Goal: Task Accomplishment & Management: Use online tool/utility

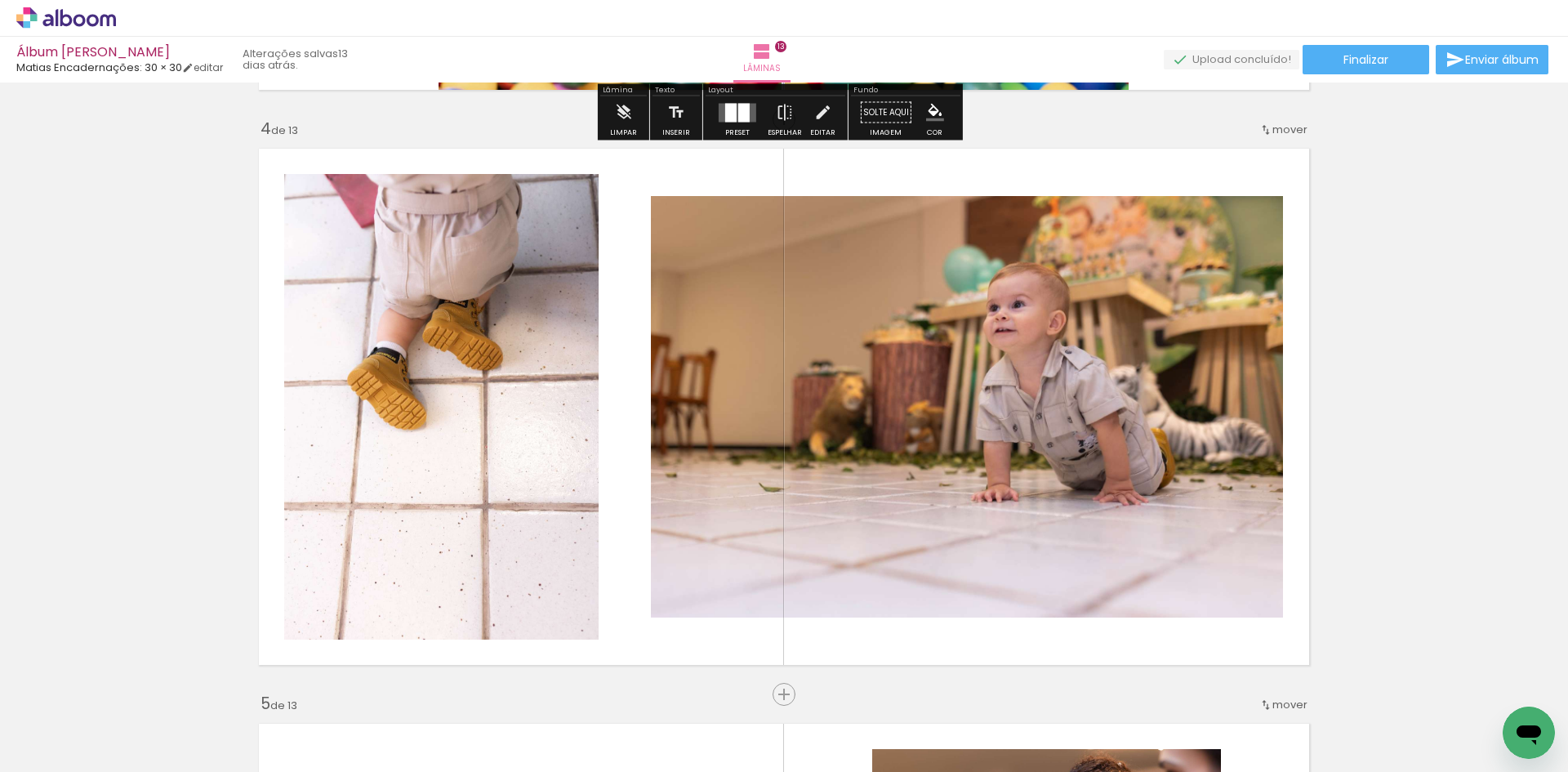
scroll to position [1470, 0]
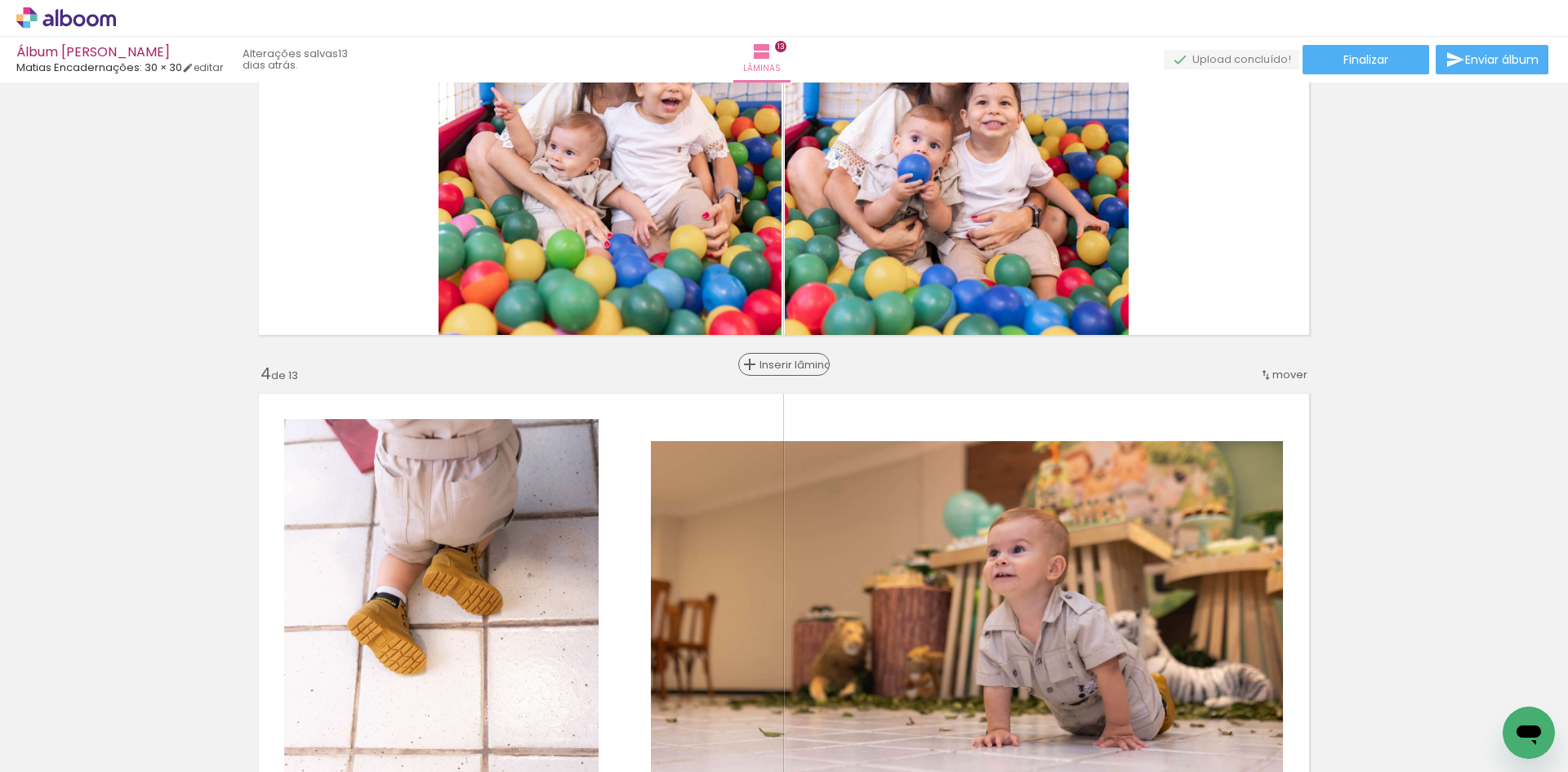
click at [771, 364] on span "Inserir lâmina" at bounding box center [791, 364] width 64 height 11
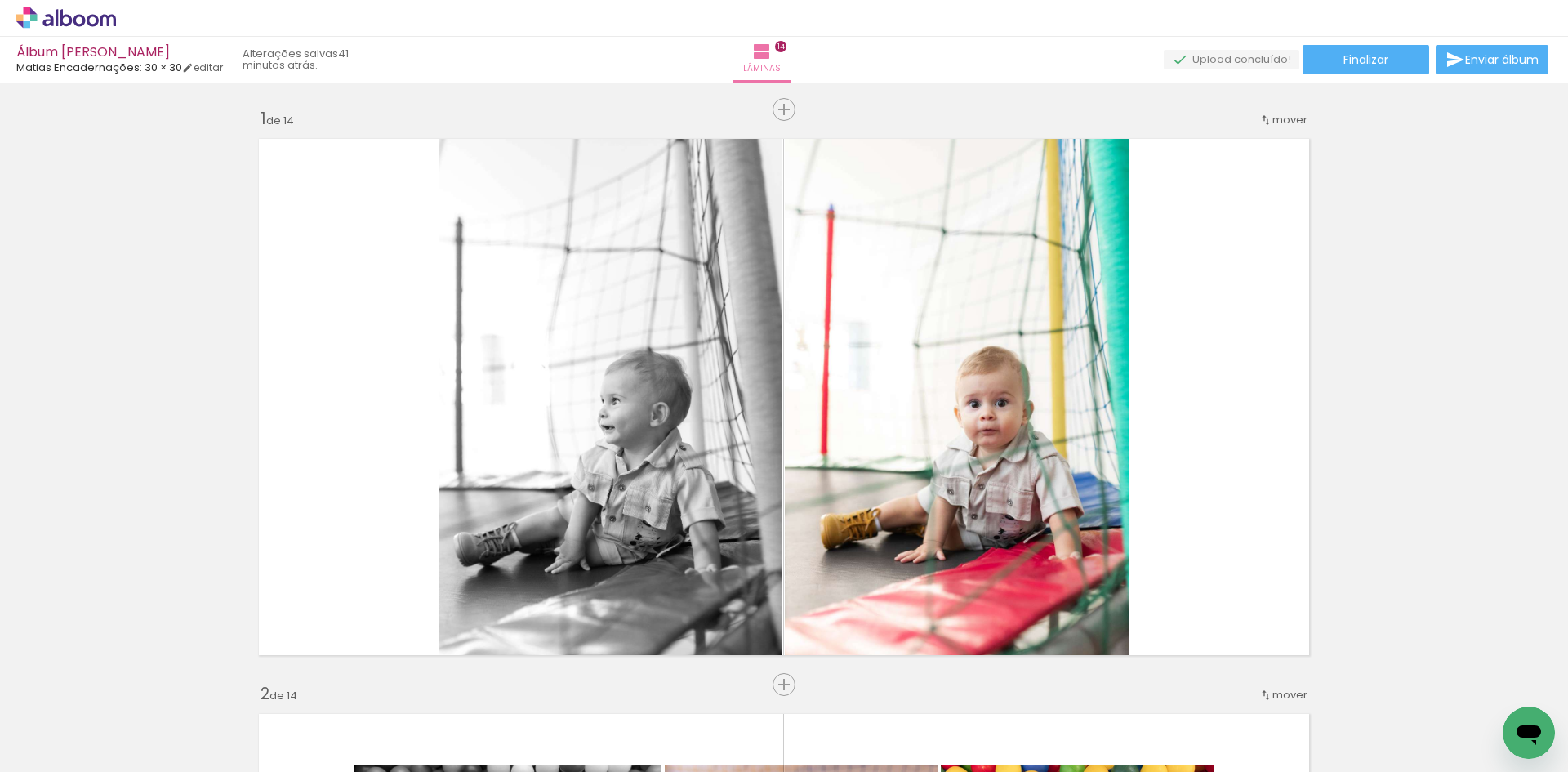
scroll to position [1470, 0]
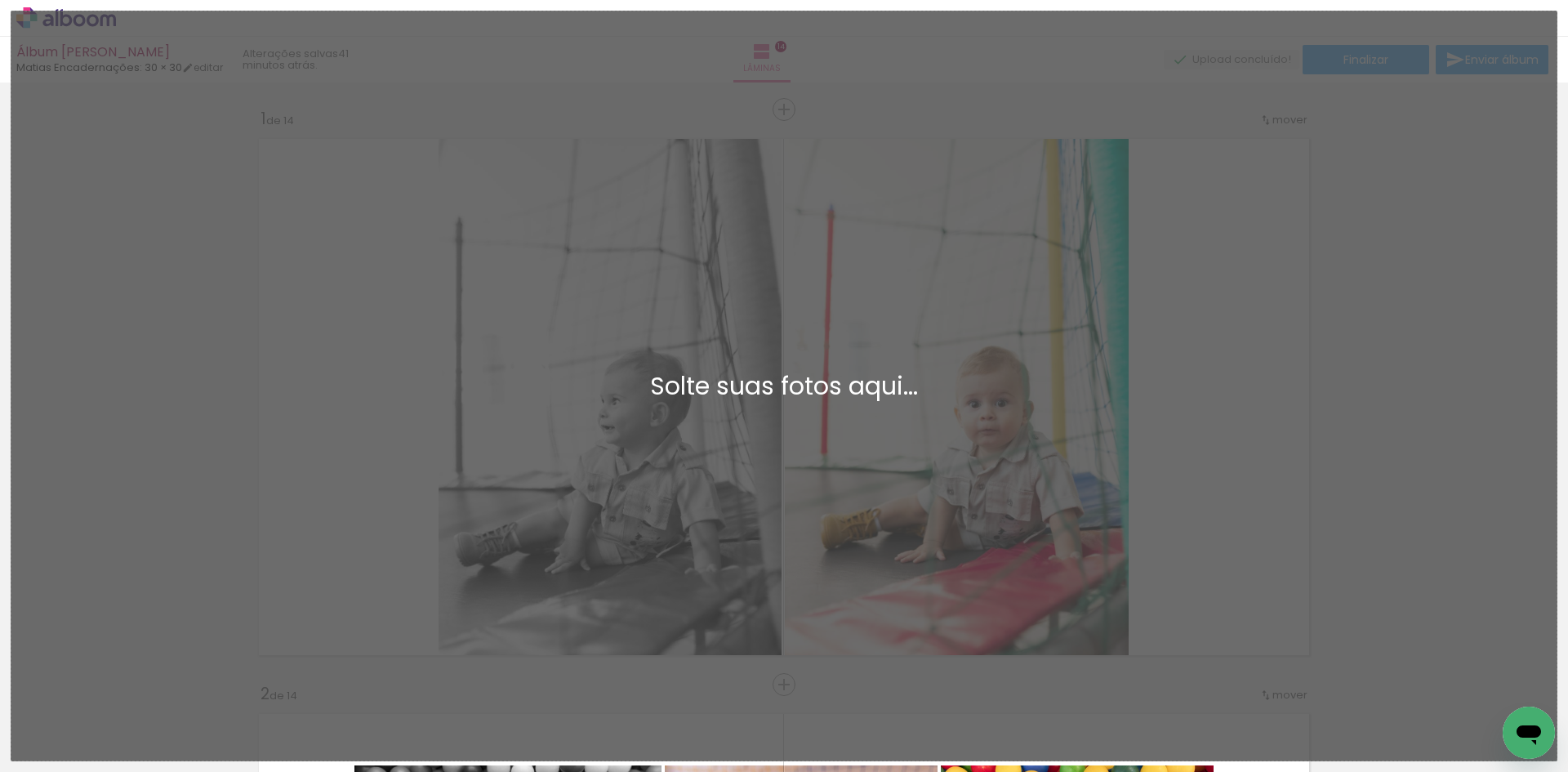
scroll to position [1470, 0]
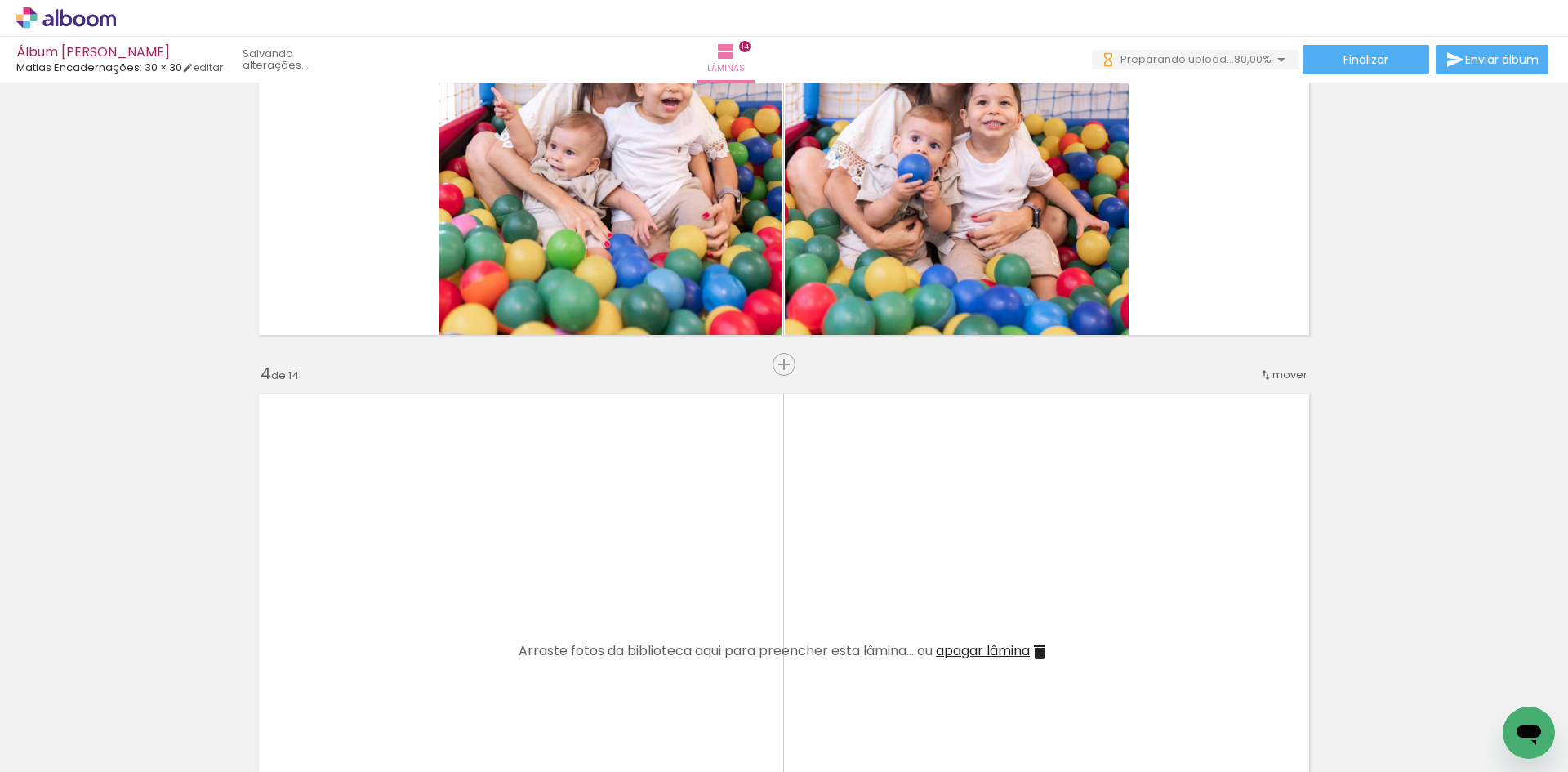
drag, startPoint x: 781, startPoint y: 675, endPoint x: 797, endPoint y: 692, distance: 23.3
click at [781, 570] on quentale-workspace at bounding box center [784, 386] width 1568 height 772
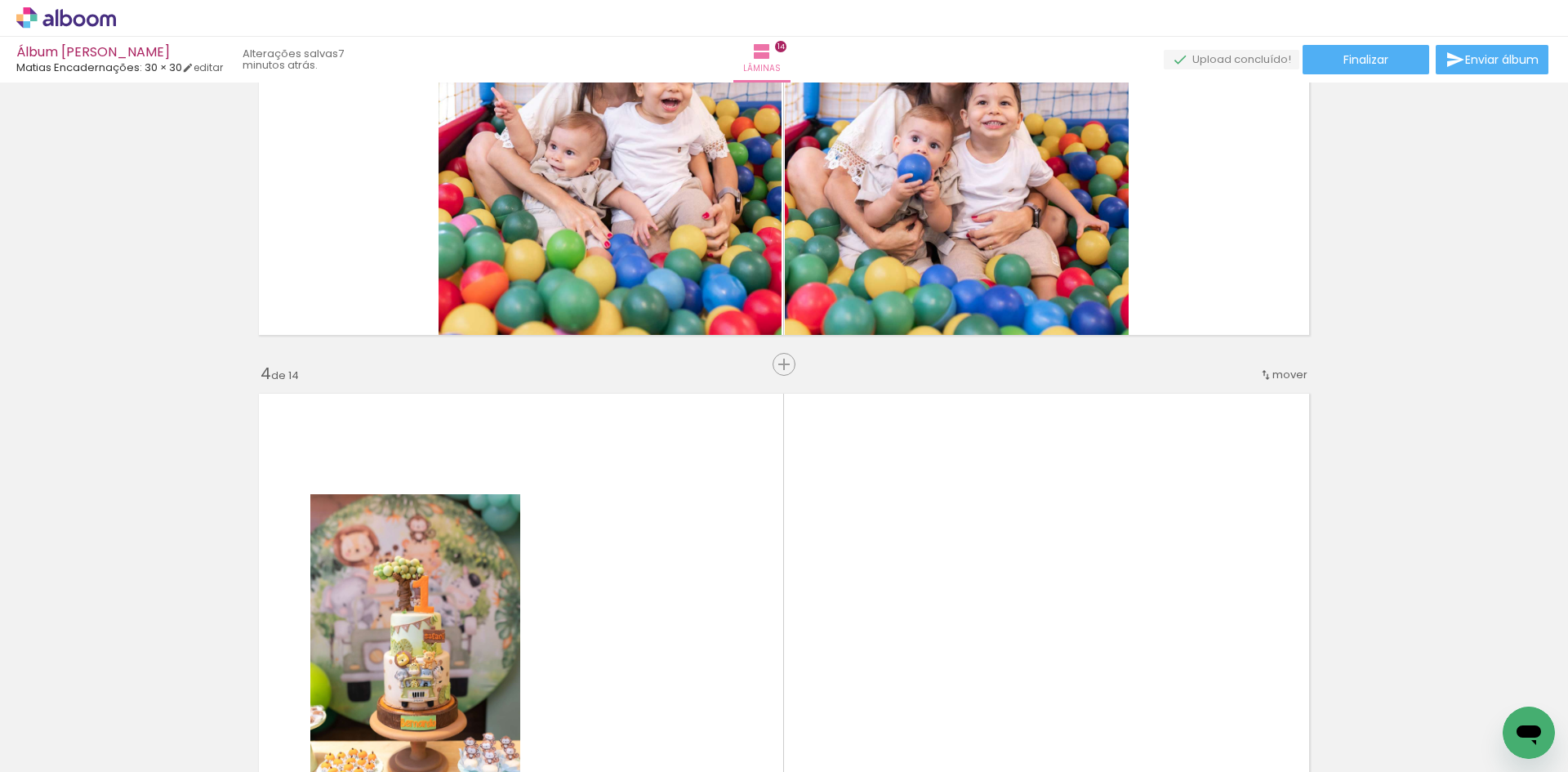
drag, startPoint x: 871, startPoint y: 723, endPoint x: 920, endPoint y: 689, distance: 59.6
click at [894, 519] on quentale-workspace at bounding box center [784, 386] width 1568 height 772
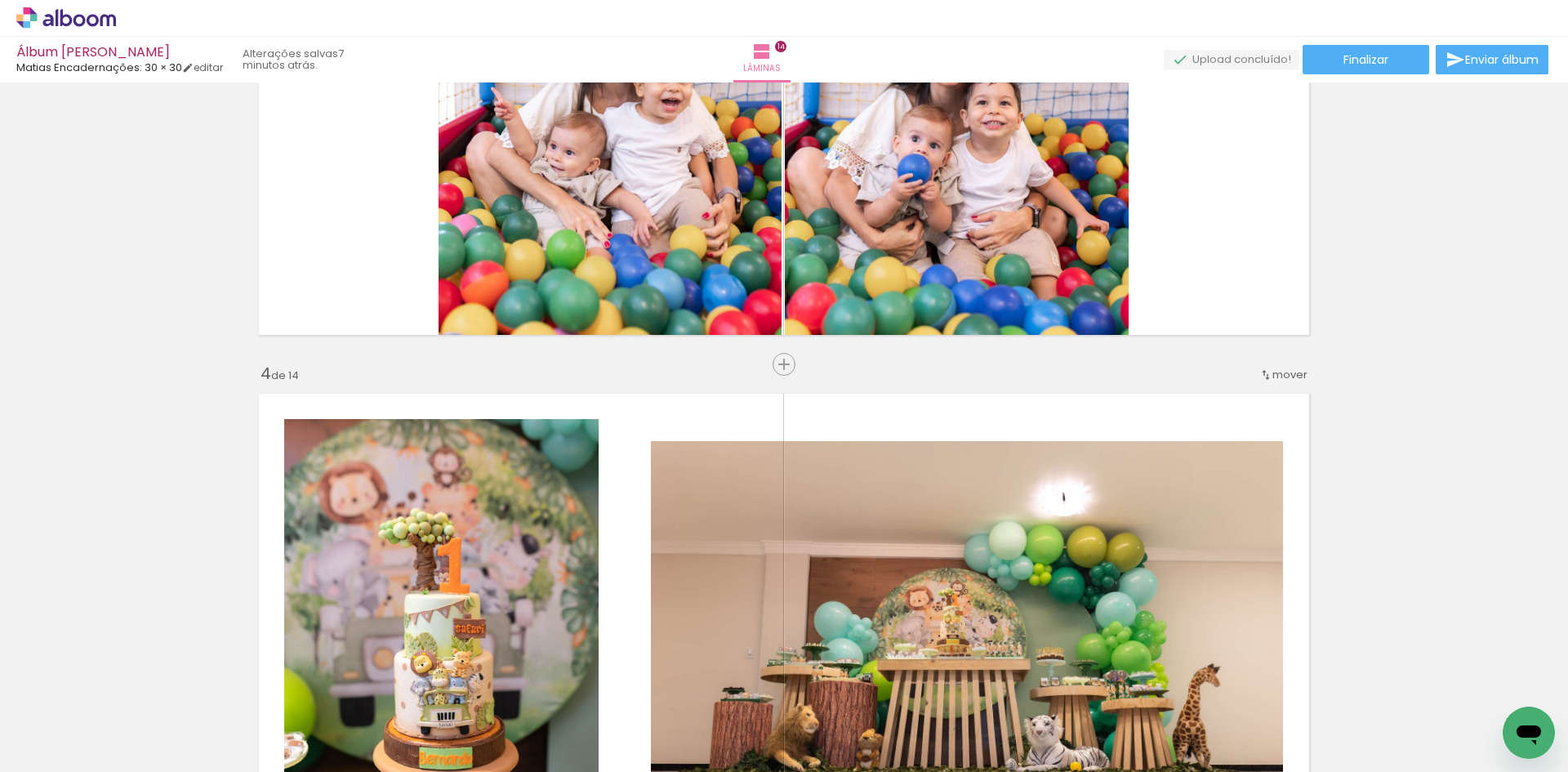
drag, startPoint x: 964, startPoint y: 723, endPoint x: 1013, endPoint y: 541, distance: 188.5
click at [1013, 541] on quentale-workspace at bounding box center [784, 386] width 1568 height 772
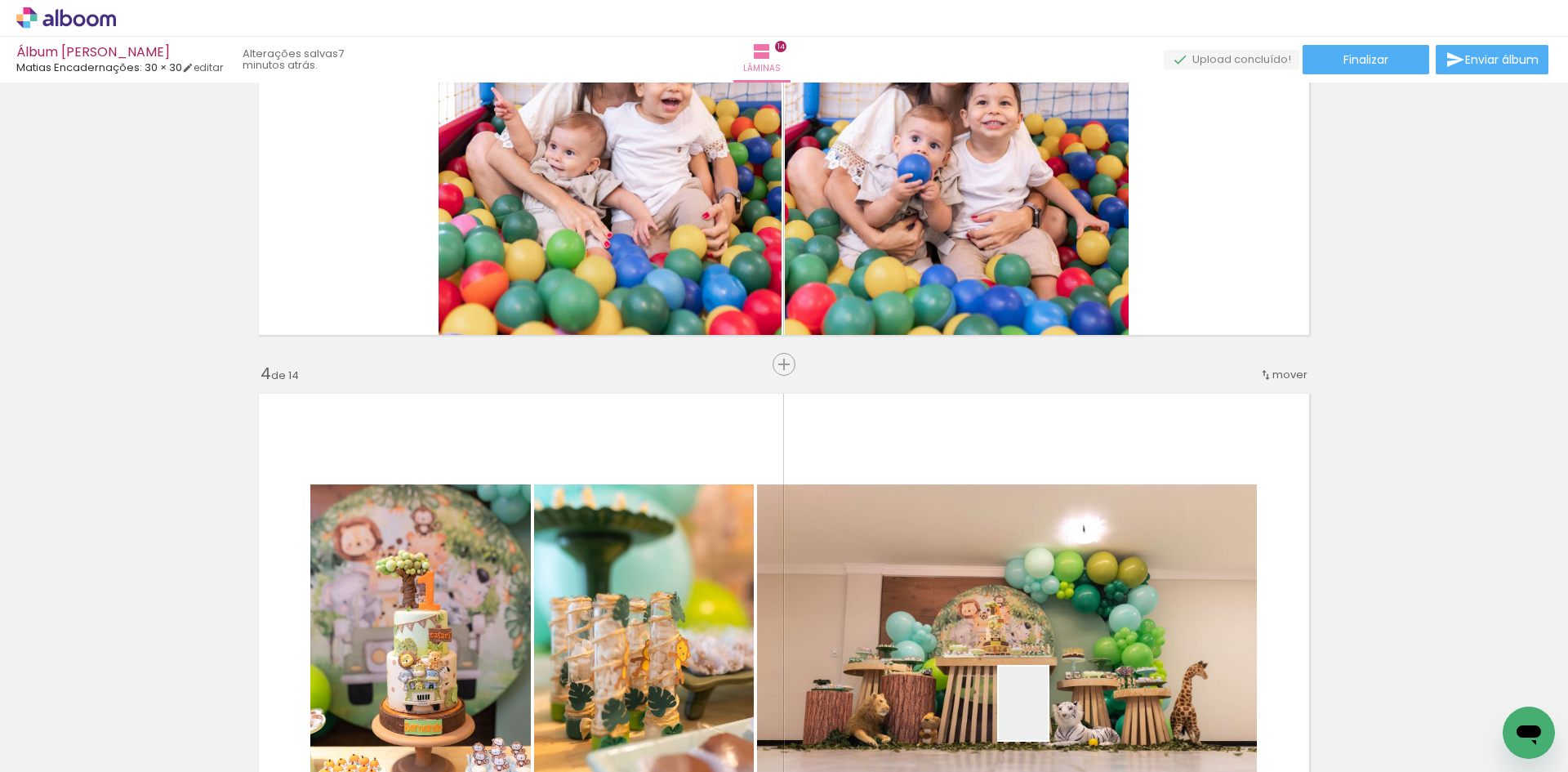
drag, startPoint x: 1045, startPoint y: 723, endPoint x: 1121, endPoint y: 718, distance: 76.2
click at [1071, 560] on quentale-workspace at bounding box center [784, 386] width 1568 height 772
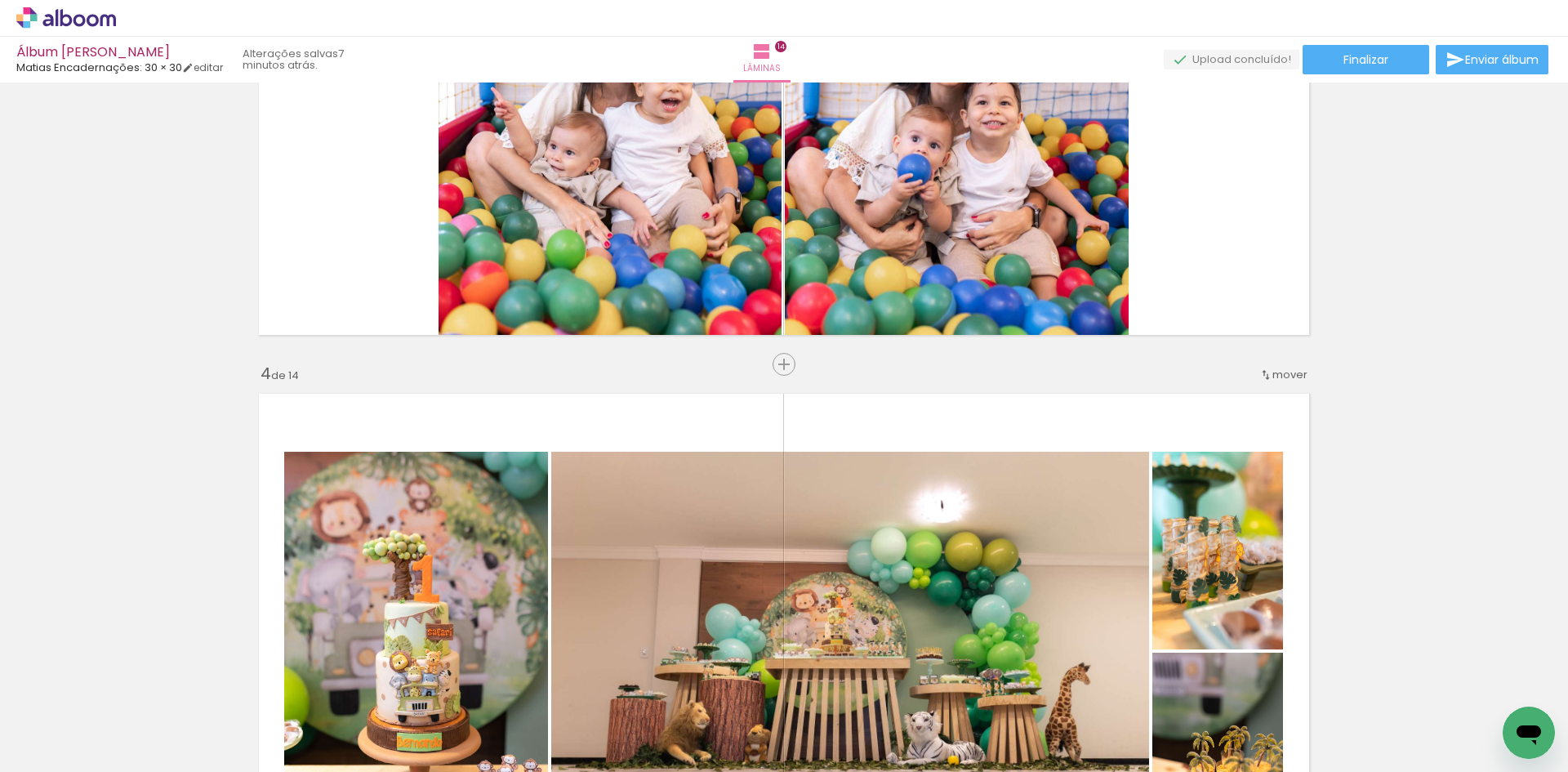
drag, startPoint x: 1150, startPoint y: 734, endPoint x: 1203, endPoint y: 731, distance: 53.1
click at [1185, 540] on quentale-workspace at bounding box center [784, 386] width 1568 height 772
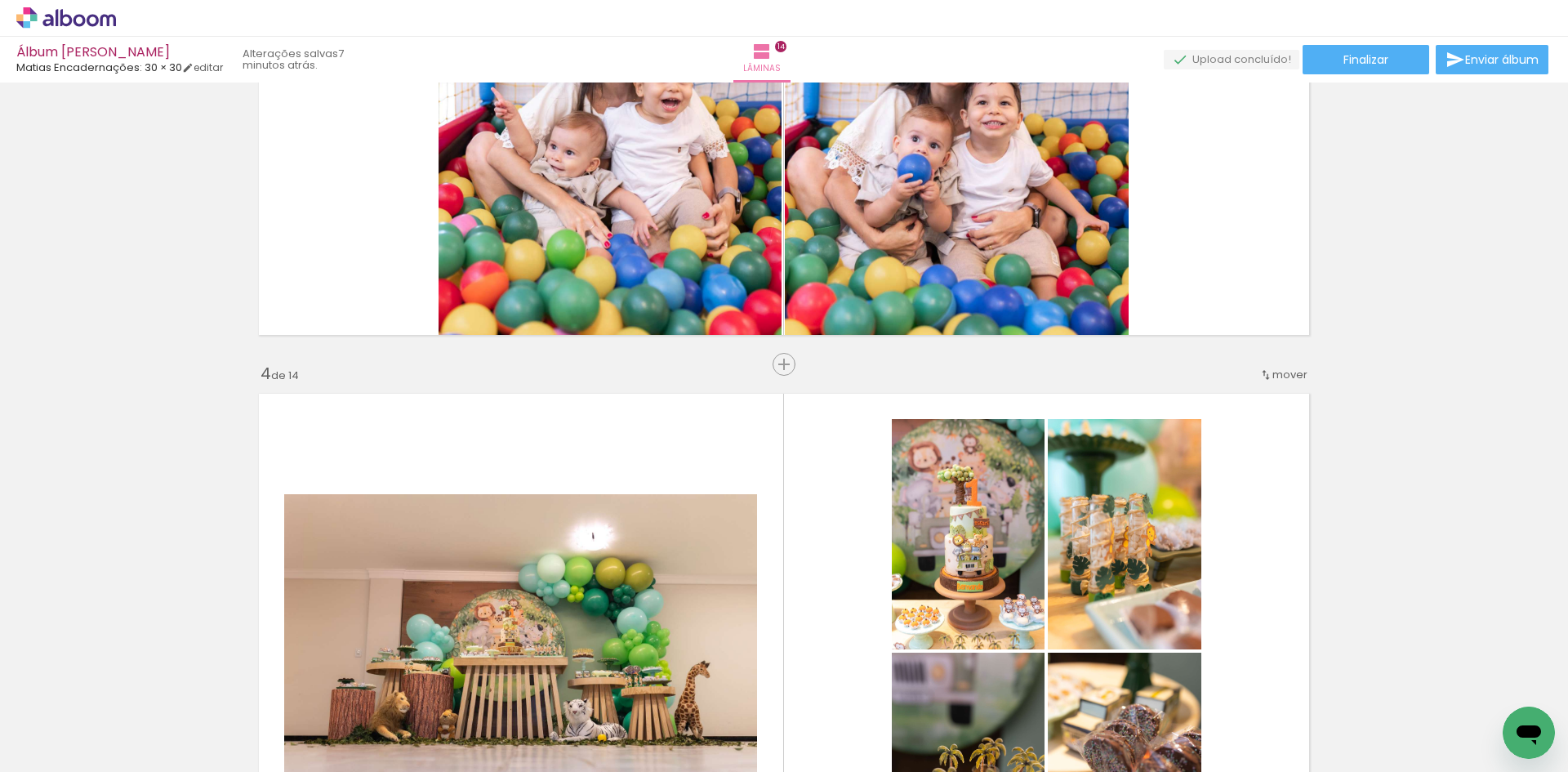
drag, startPoint x: 1229, startPoint y: 646, endPoint x: 1299, endPoint y: 727, distance: 107.1
click at [1221, 537] on quentale-workspace at bounding box center [784, 386] width 1568 height 772
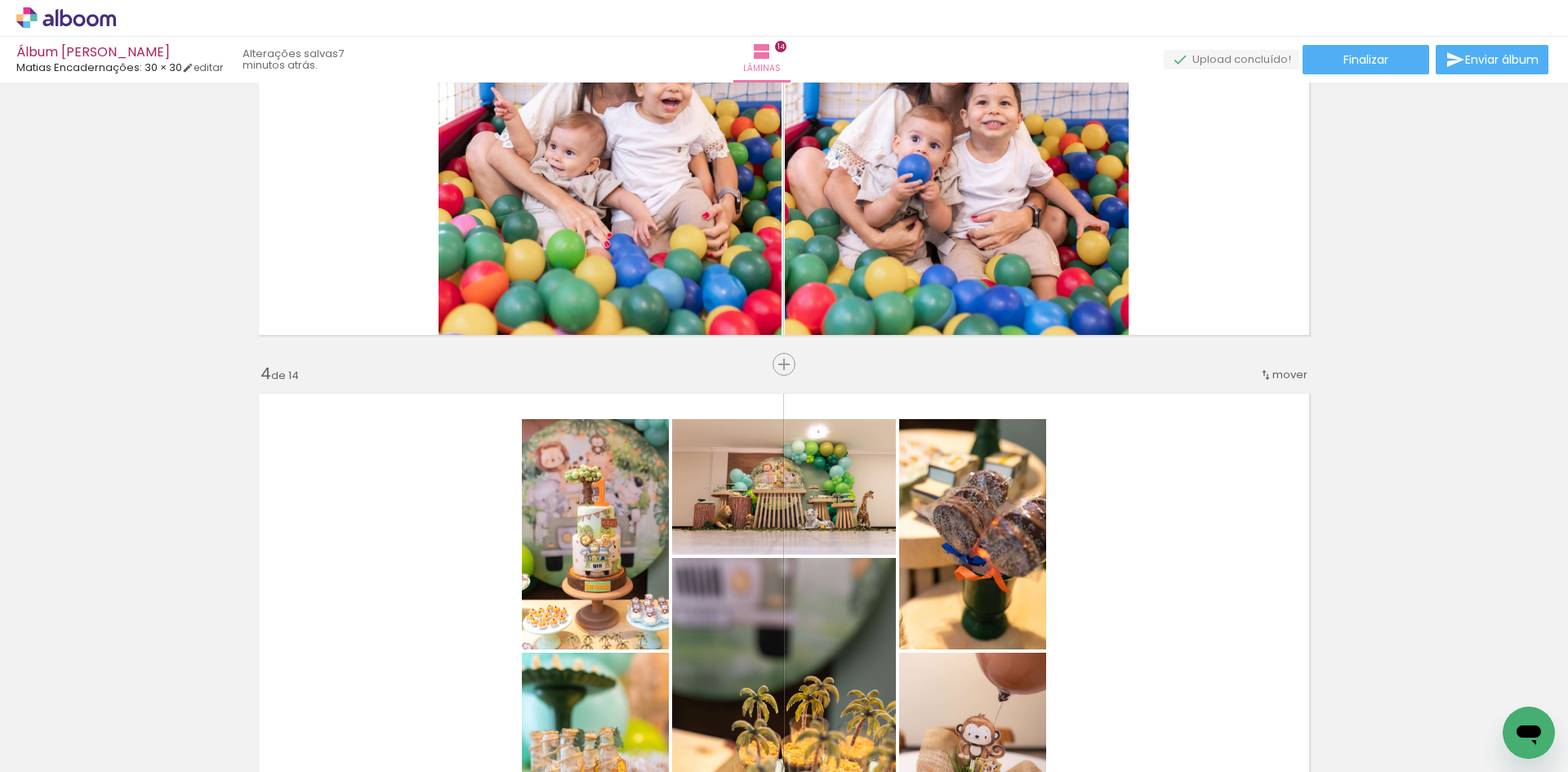
drag, startPoint x: 1332, startPoint y: 738, endPoint x: 1449, endPoint y: 752, distance: 117.8
click at [1201, 494] on quentale-workspace at bounding box center [784, 386] width 1568 height 772
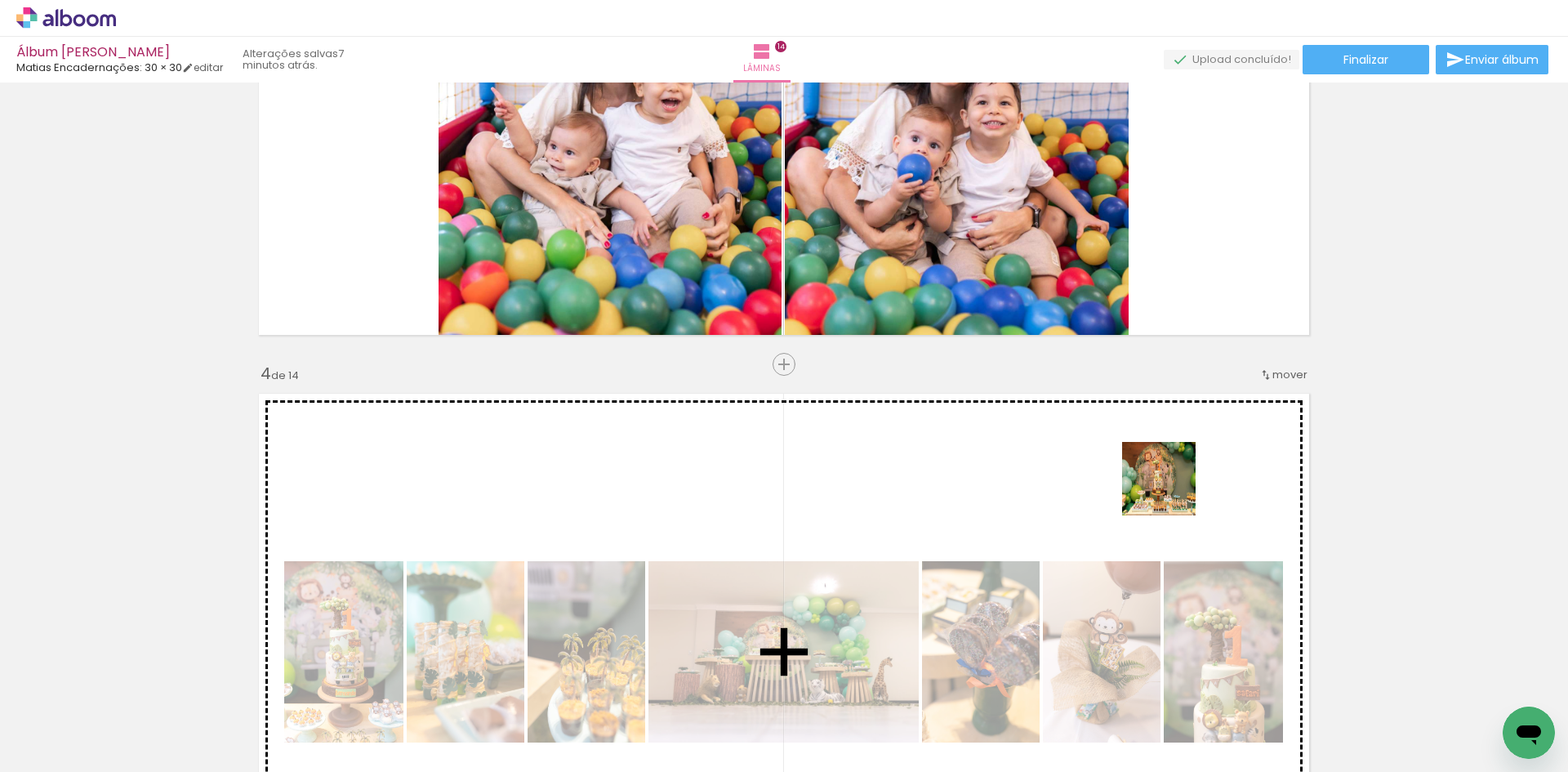
drag, startPoint x: 1400, startPoint y: 691, endPoint x: 1170, endPoint y: 491, distance: 304.8
click at [1170, 491] on quentale-workspace at bounding box center [784, 386] width 1568 height 772
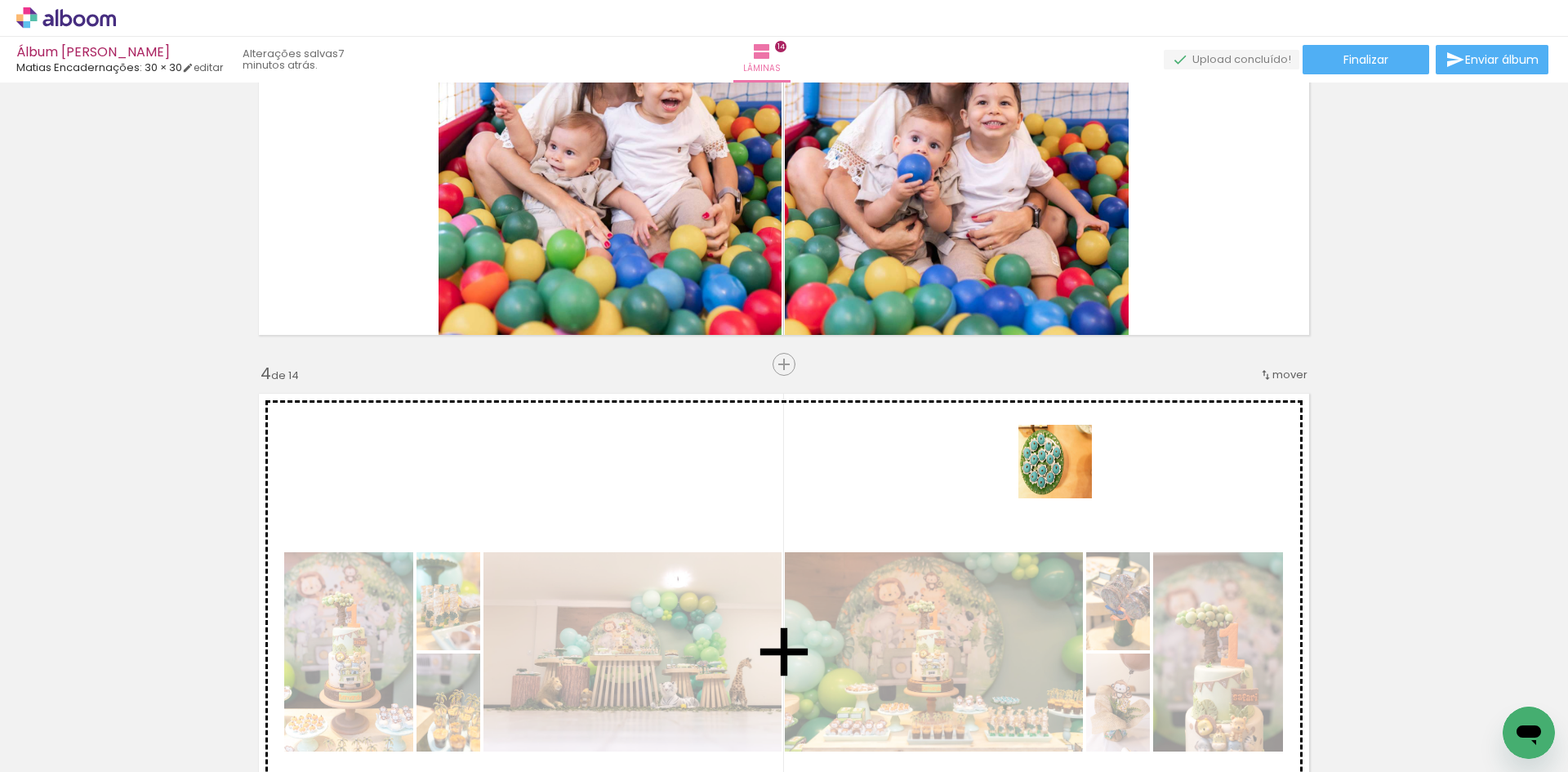
drag, startPoint x: 1494, startPoint y: 711, endPoint x: 985, endPoint y: 426, distance: 583.4
click at [985, 426] on quentale-workspace at bounding box center [784, 386] width 1568 height 772
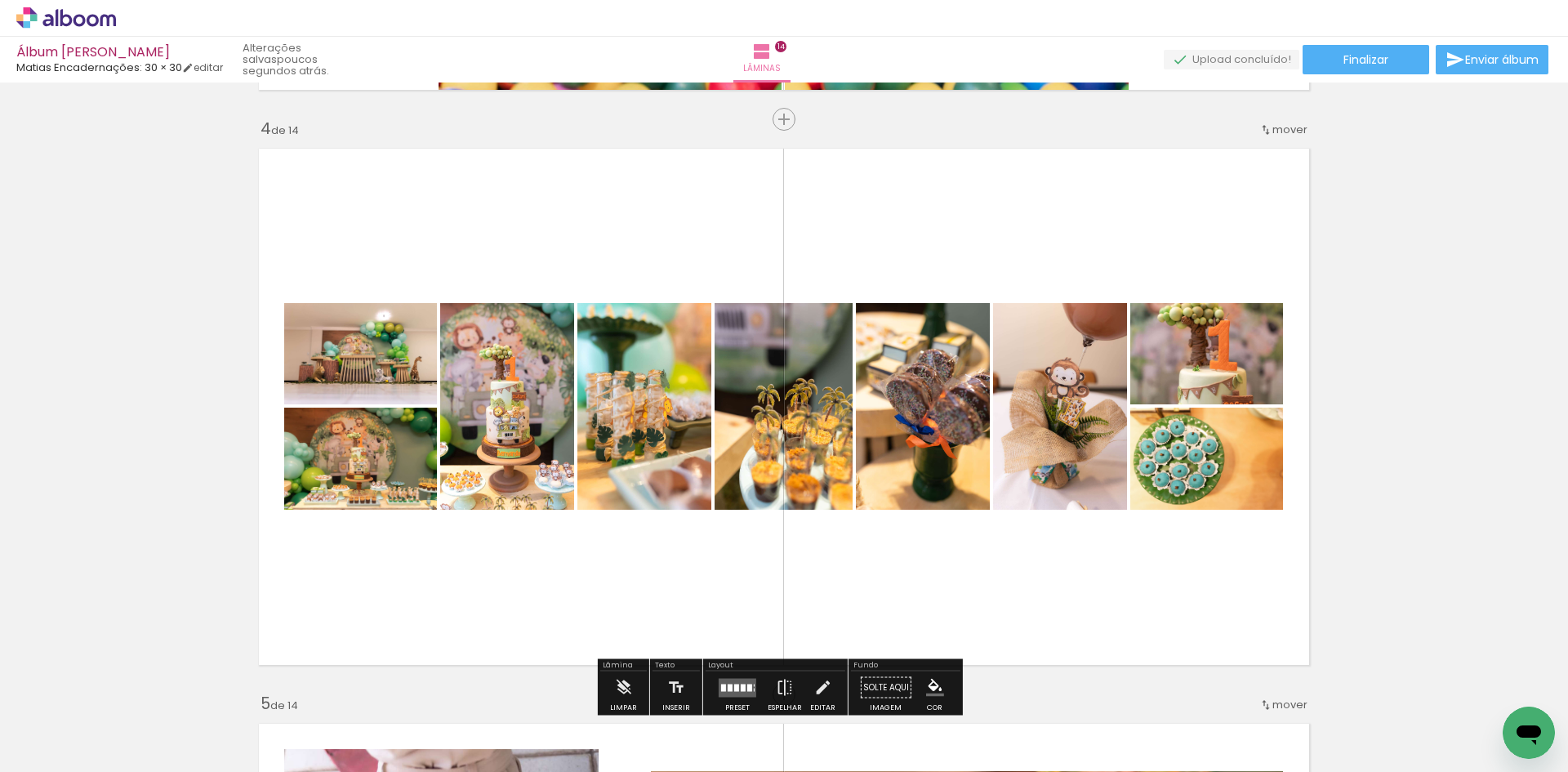
scroll to position [1959, 0]
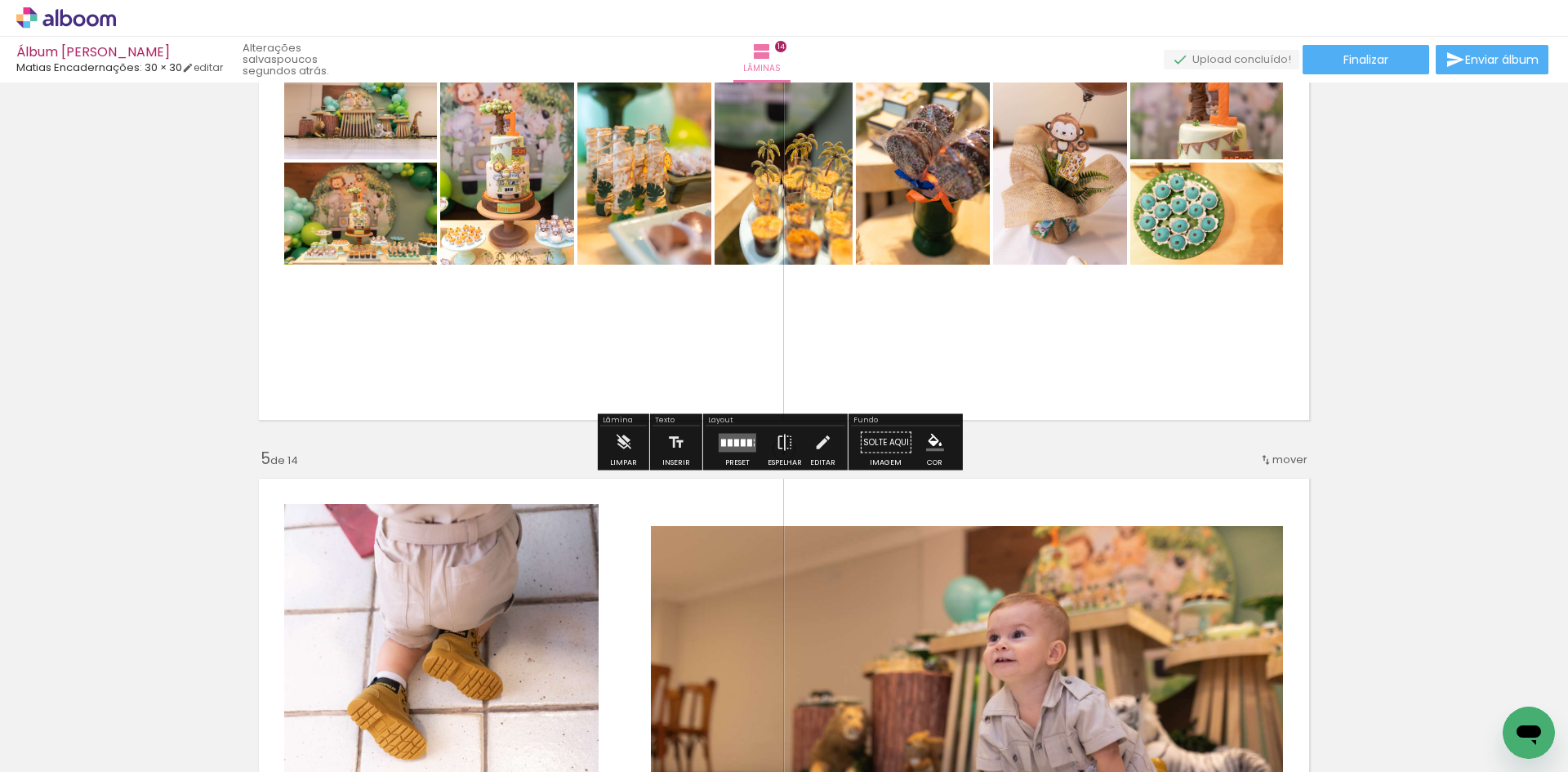
click at [736, 460] on div "Preset" at bounding box center [738, 463] width 25 height 7
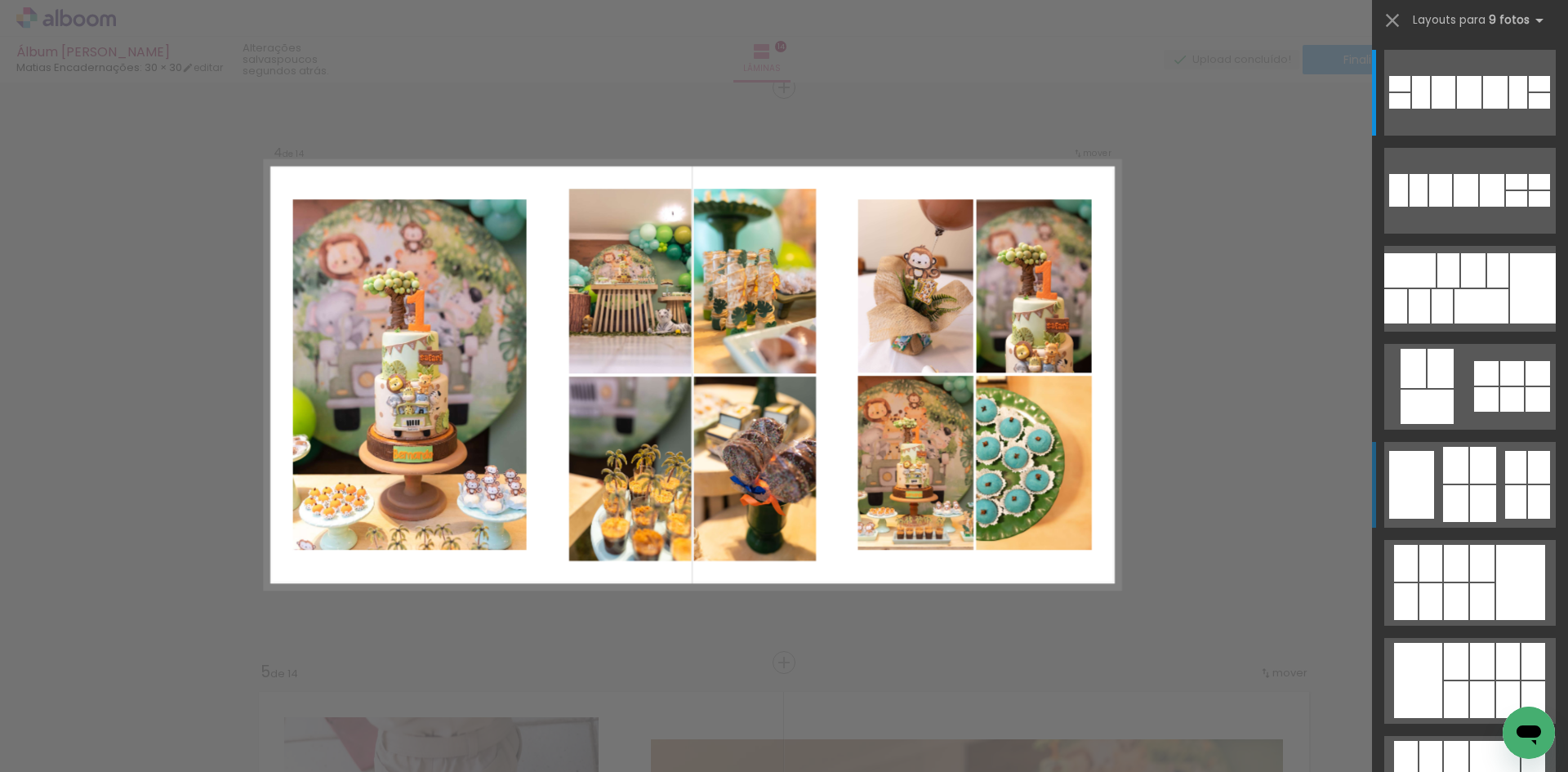
scroll to position [1746, 0]
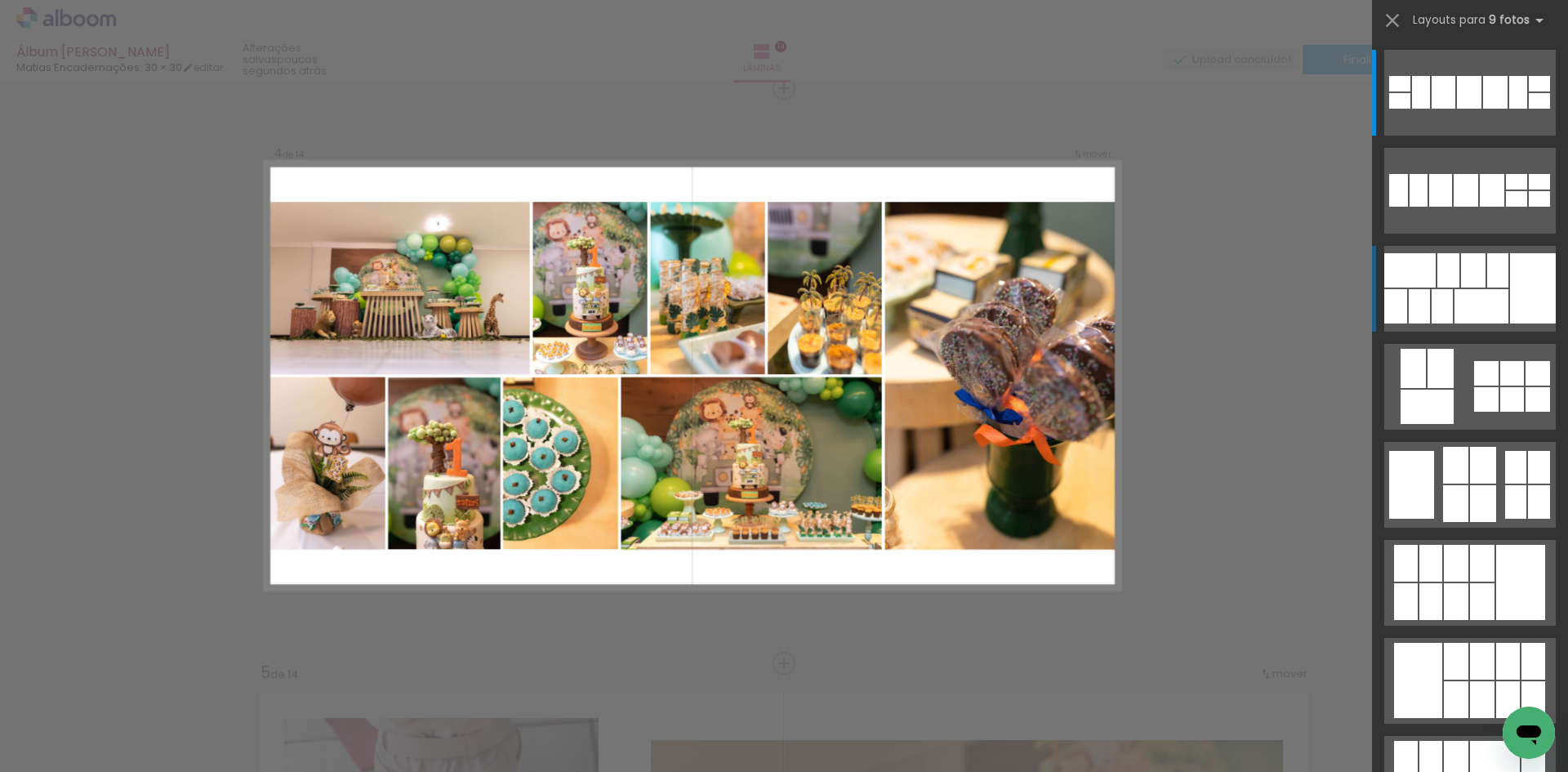
click at [1517, 281] on div at bounding box center [1533, 288] width 46 height 70
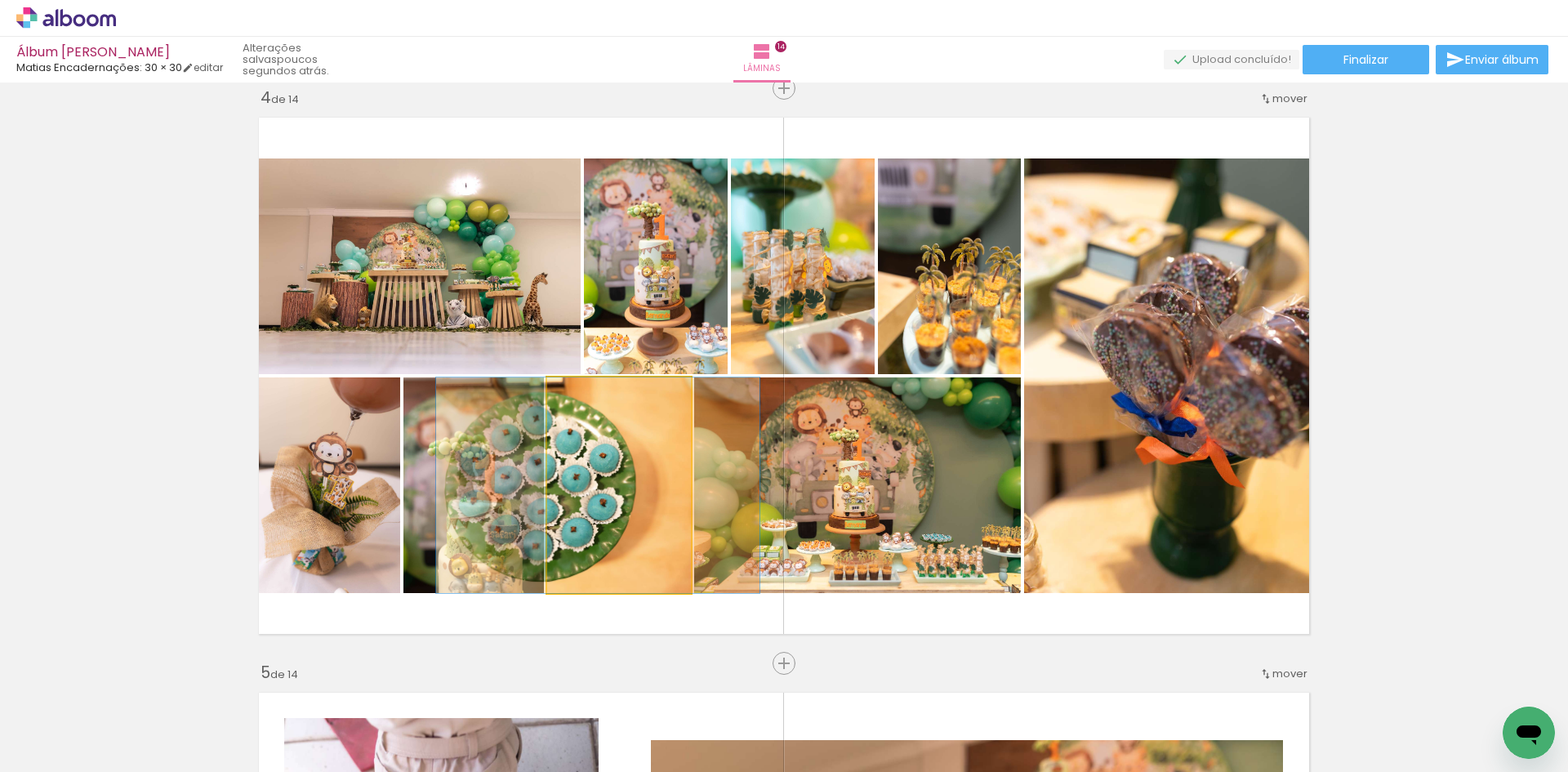
drag, startPoint x: 616, startPoint y: 473, endPoint x: 597, endPoint y: 476, distance: 19.2
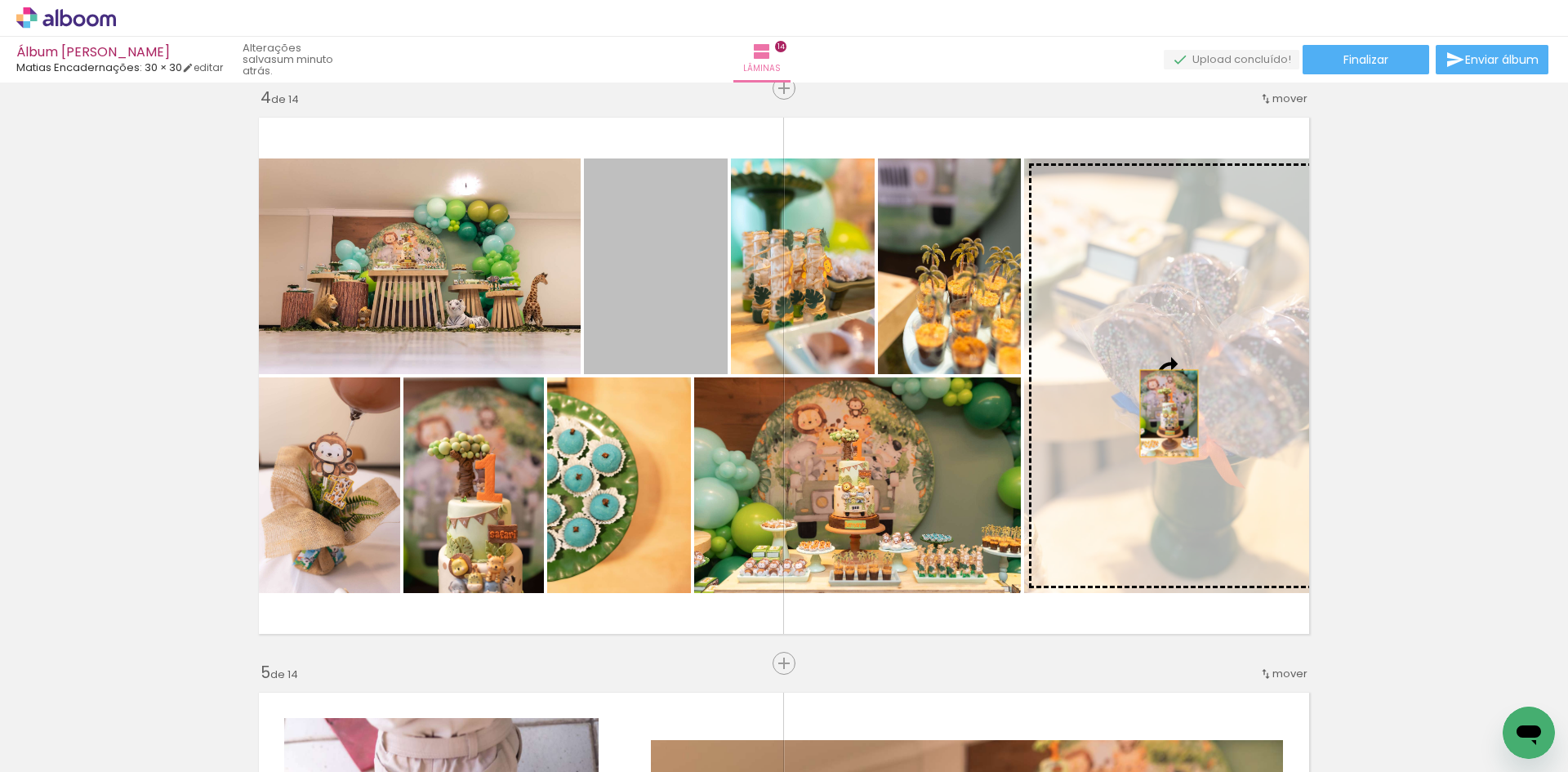
drag, startPoint x: 679, startPoint y: 282, endPoint x: 1163, endPoint y: 413, distance: 501.4
click at [0, 0] on slot at bounding box center [0, 0] width 0 height 0
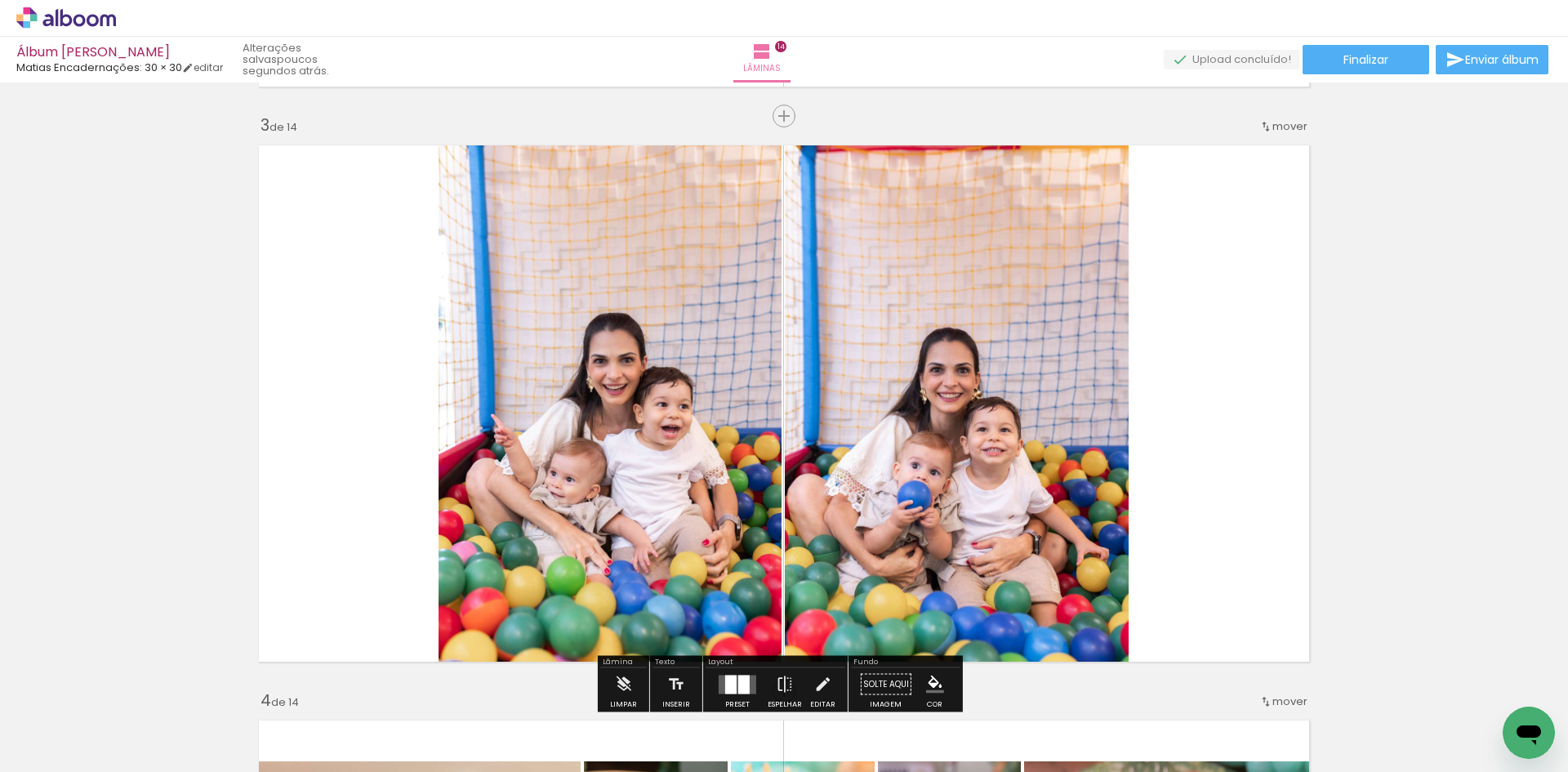
scroll to position [1634, 0]
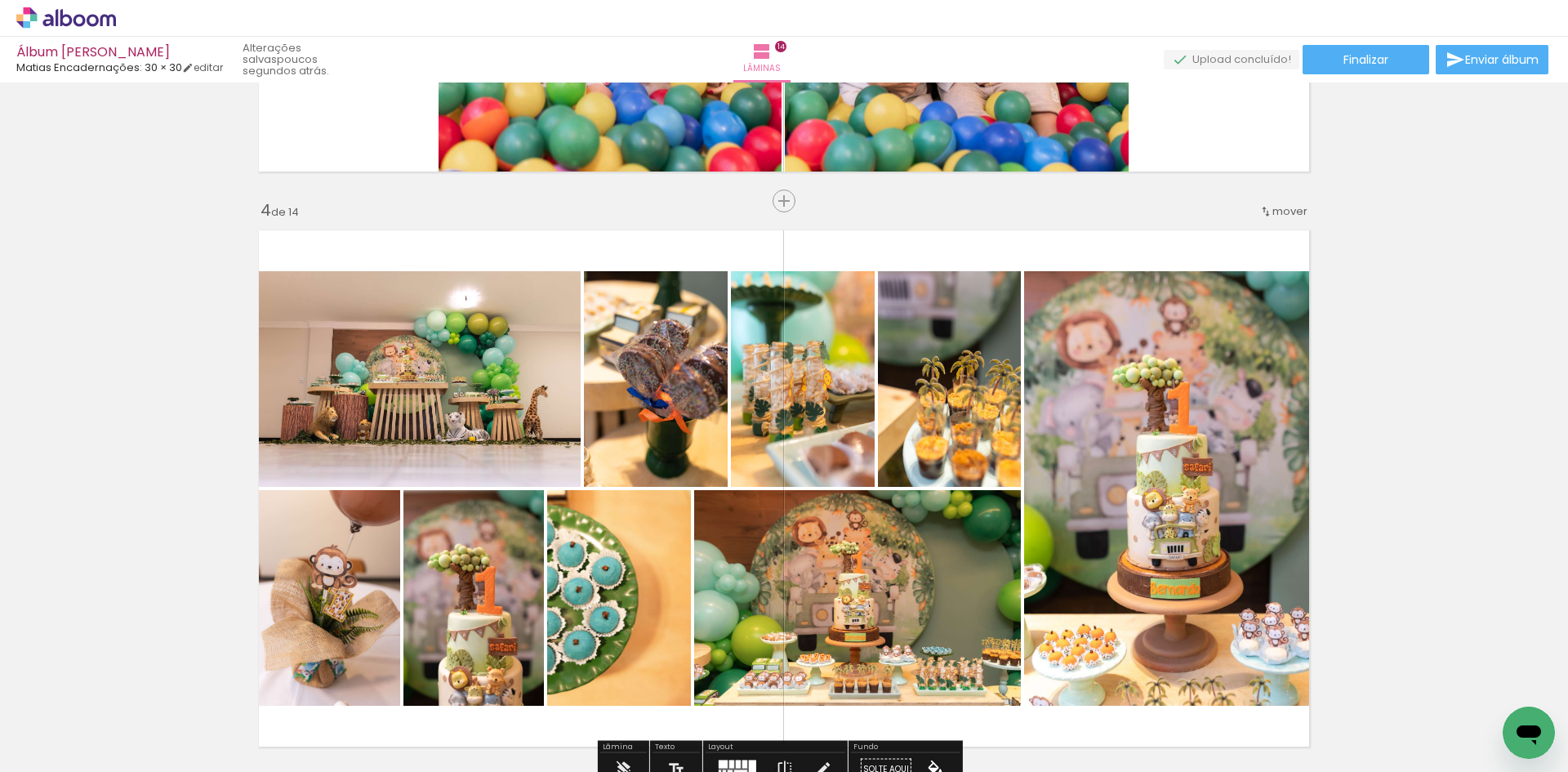
click at [1286, 212] on span "mover" at bounding box center [1290, 212] width 35 height 16
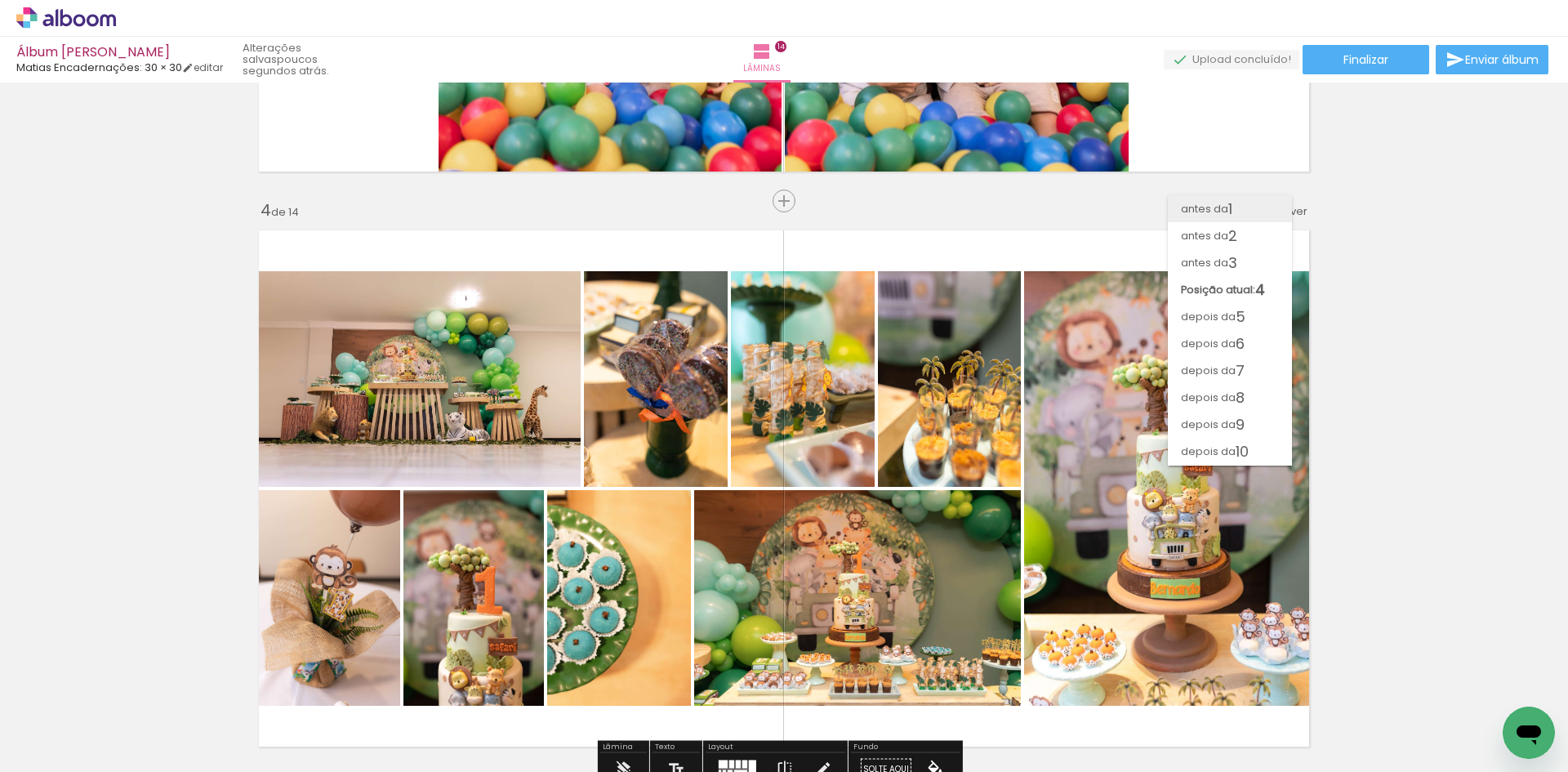
click at [1232, 204] on span "1" at bounding box center [1230, 208] width 4 height 27
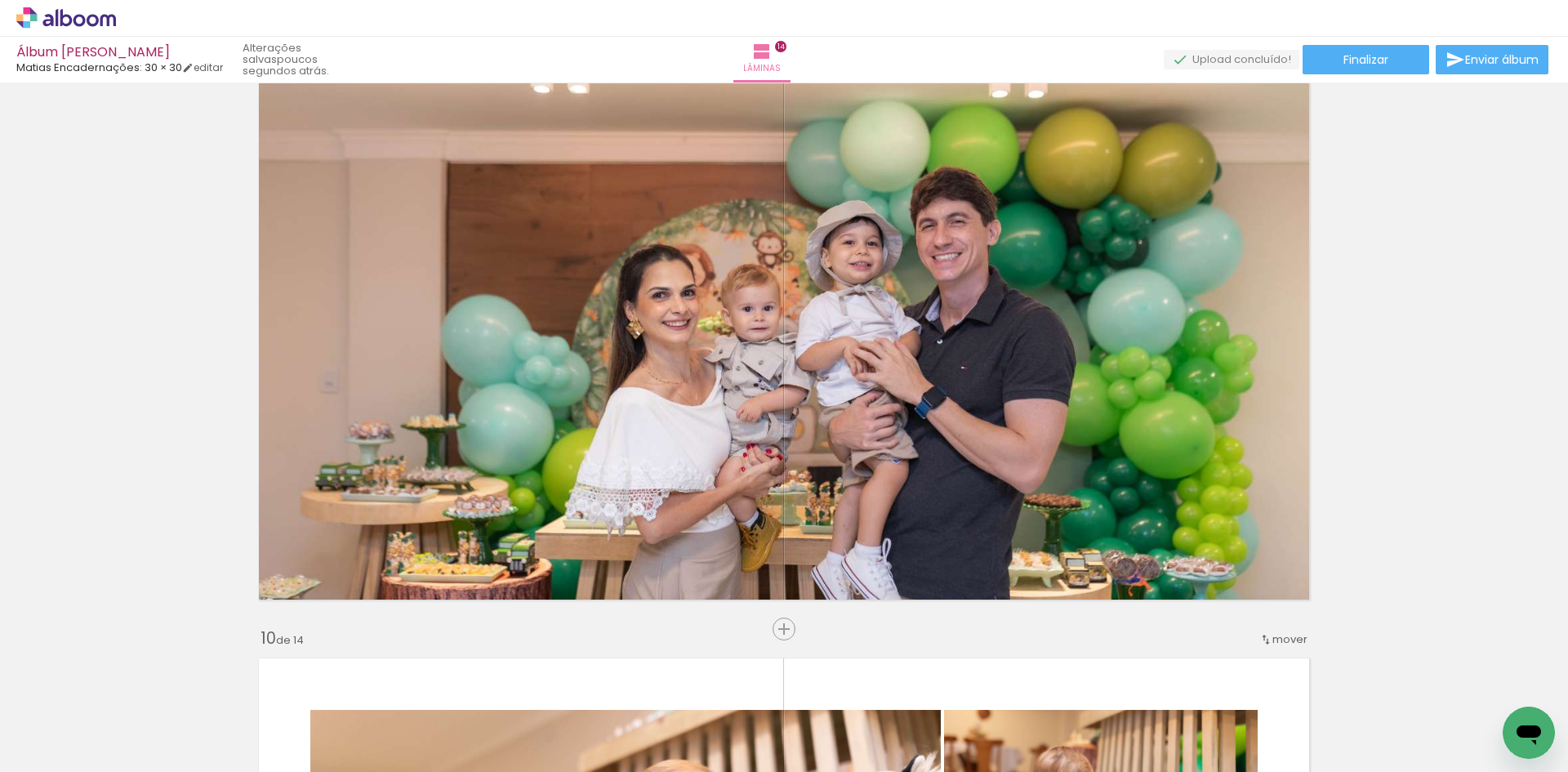
scroll to position [5227, 0]
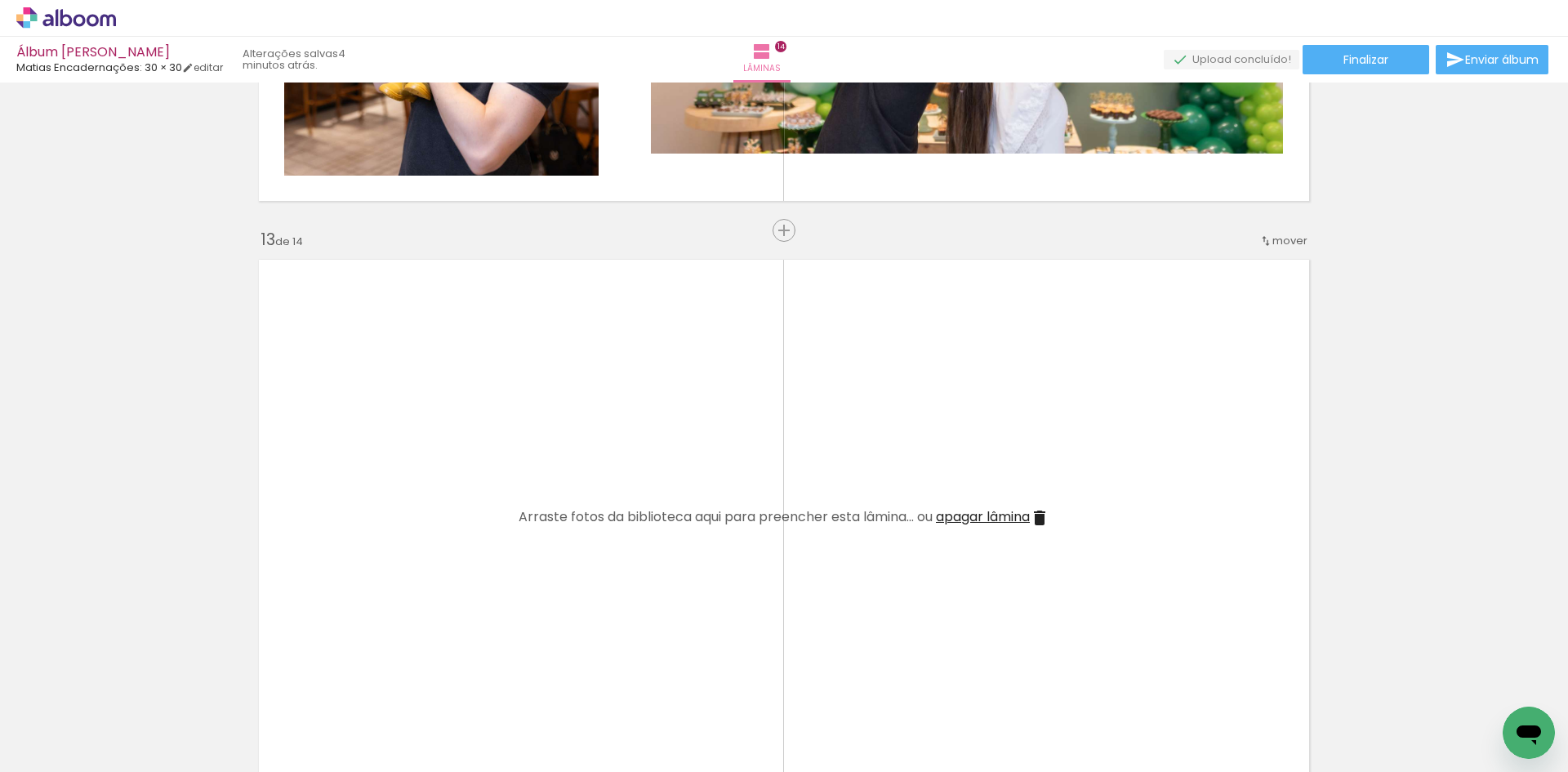
scroll to position [7023, 0]
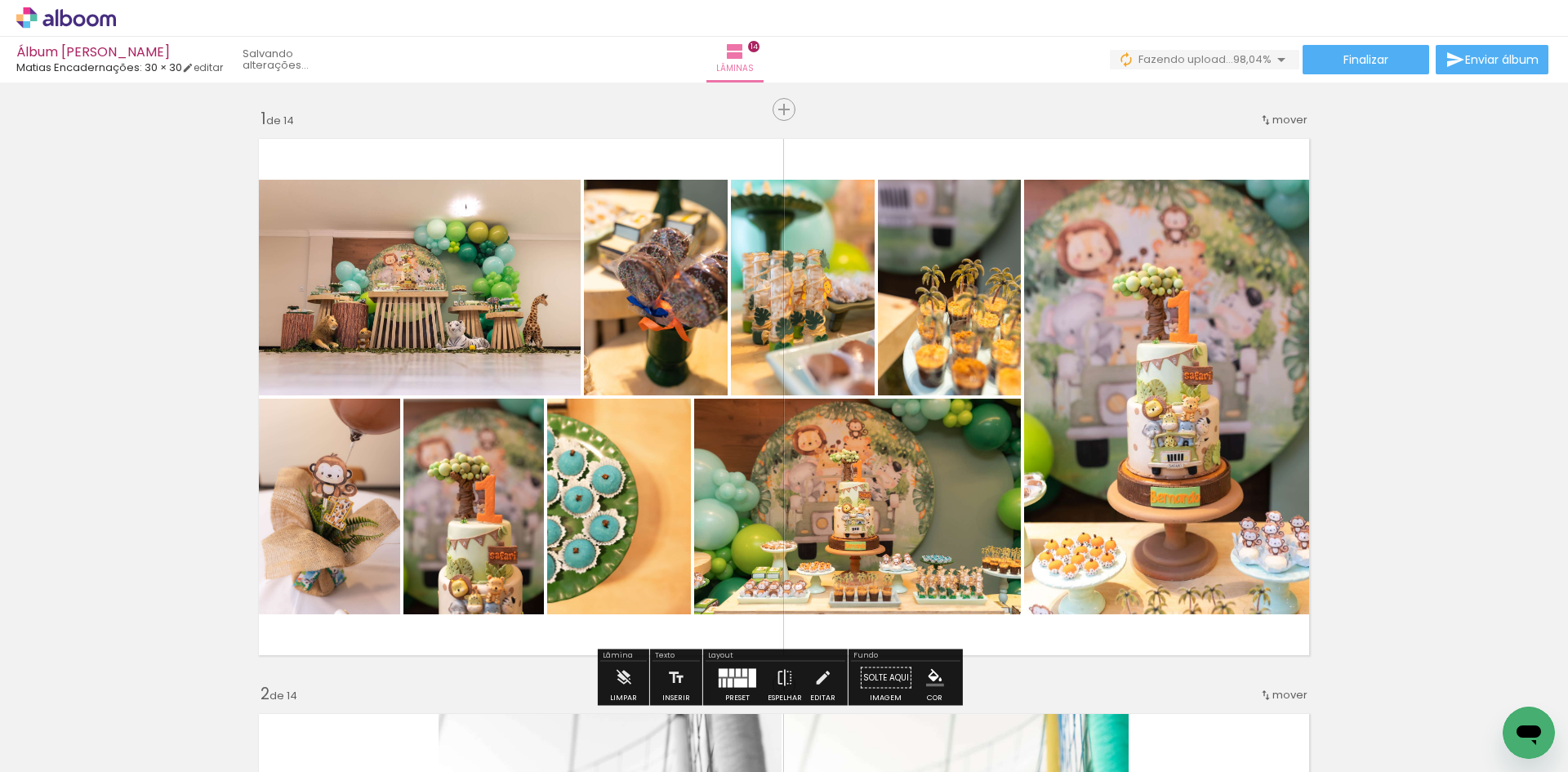
scroll to position [163, 0]
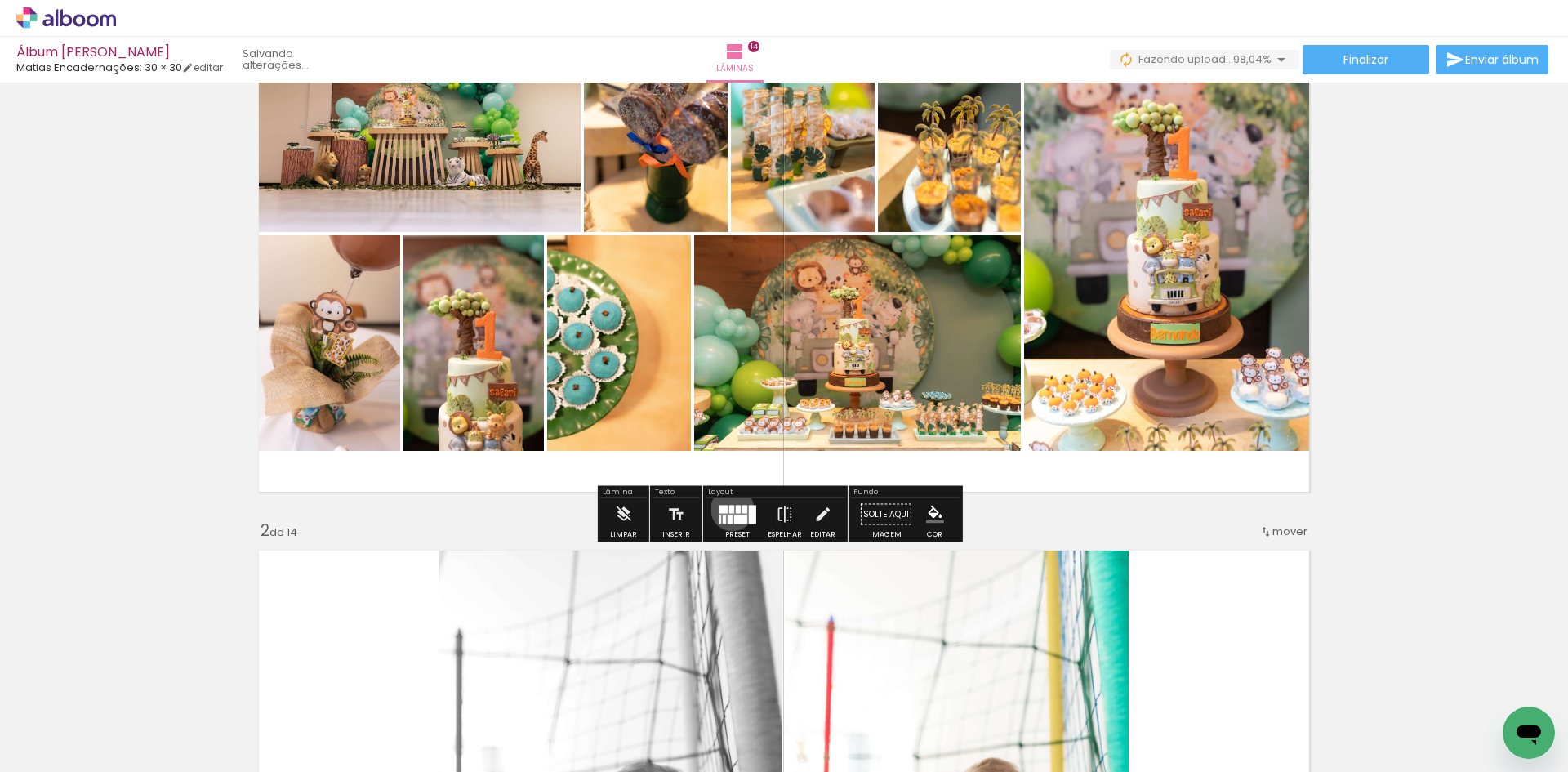
click at [729, 509] on div at bounding box center [732, 509] width 5 height 8
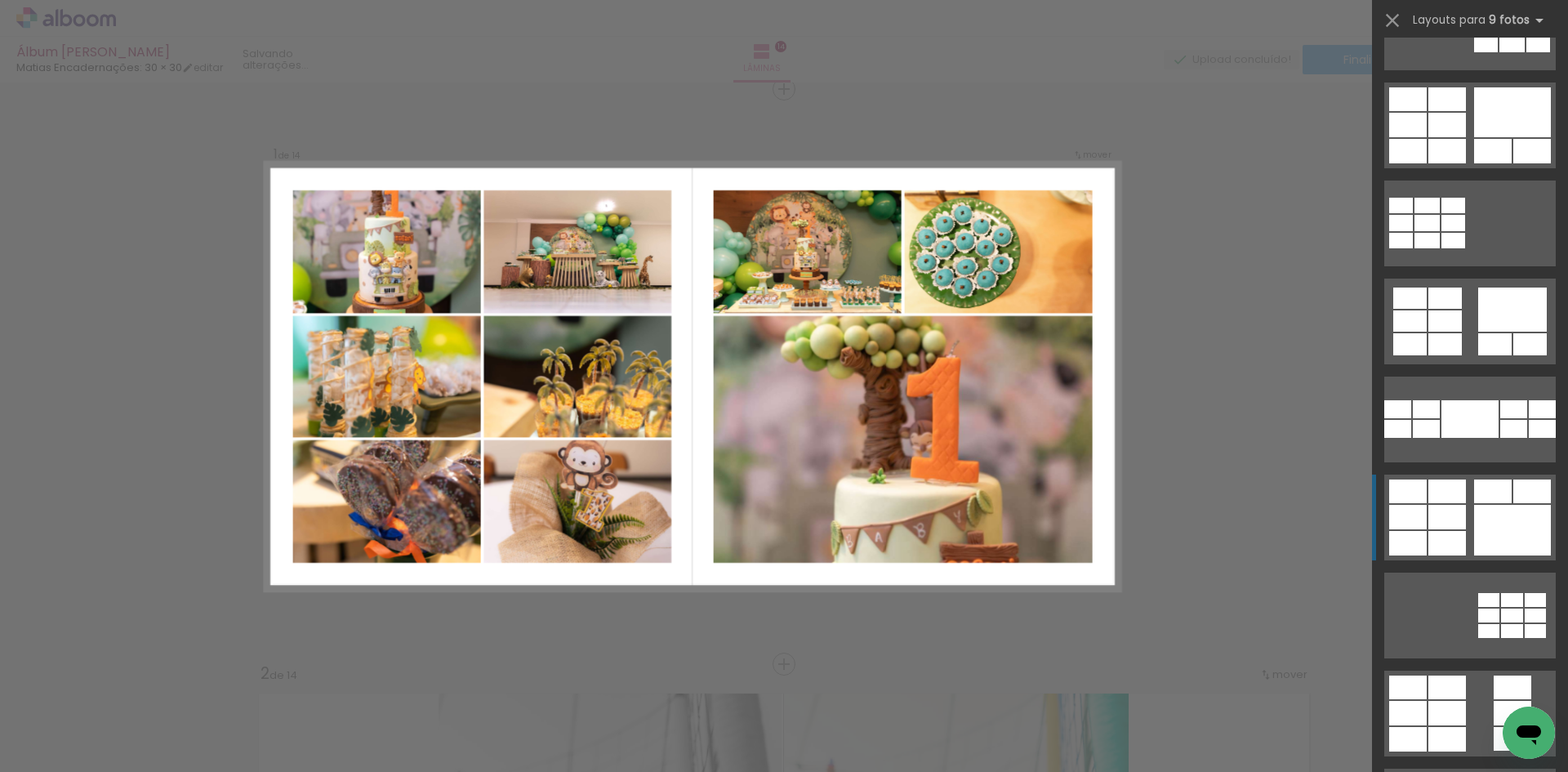
scroll to position [3185, 0]
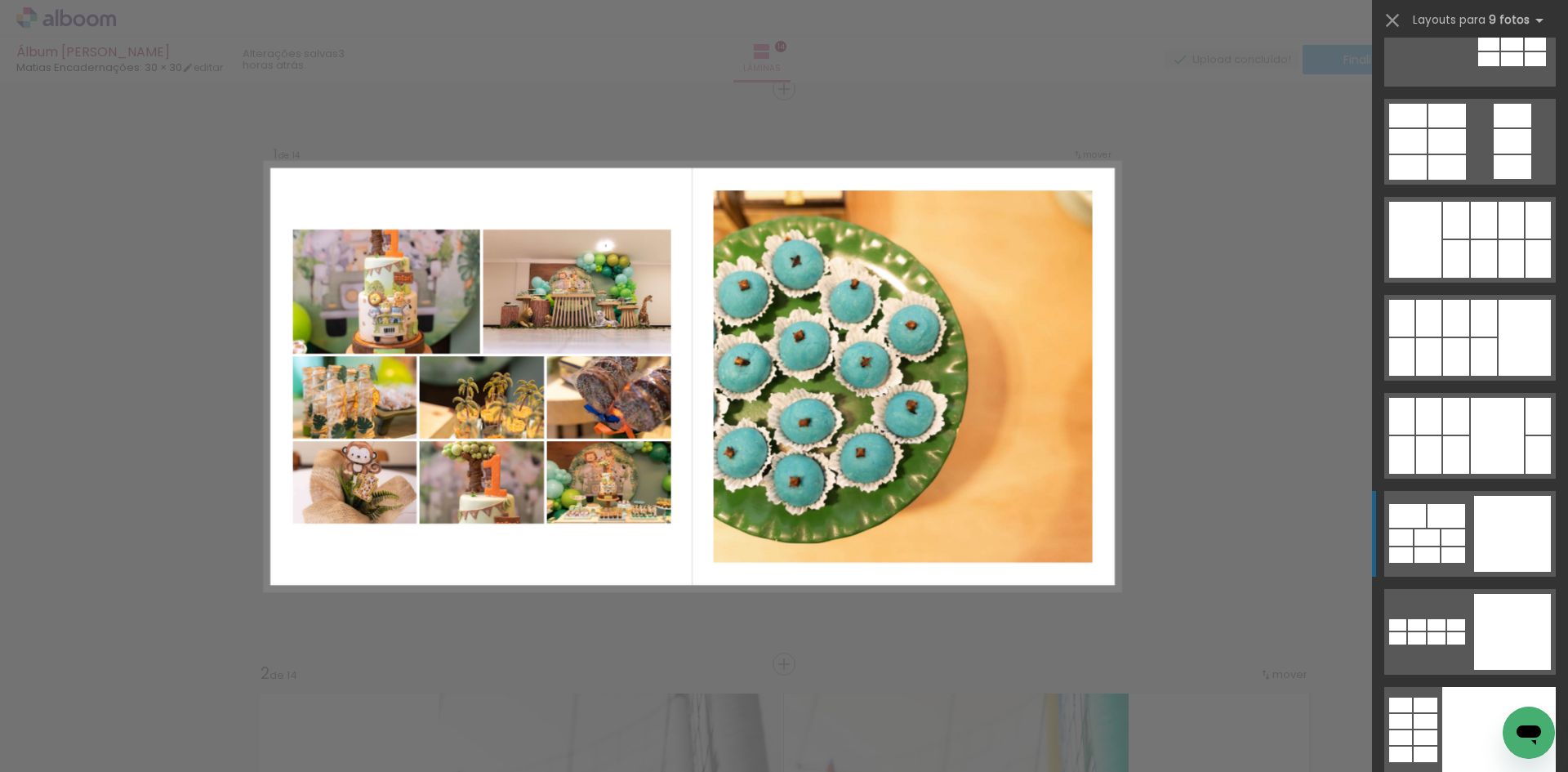
click at [1494, 533] on div at bounding box center [1512, 533] width 76 height 76
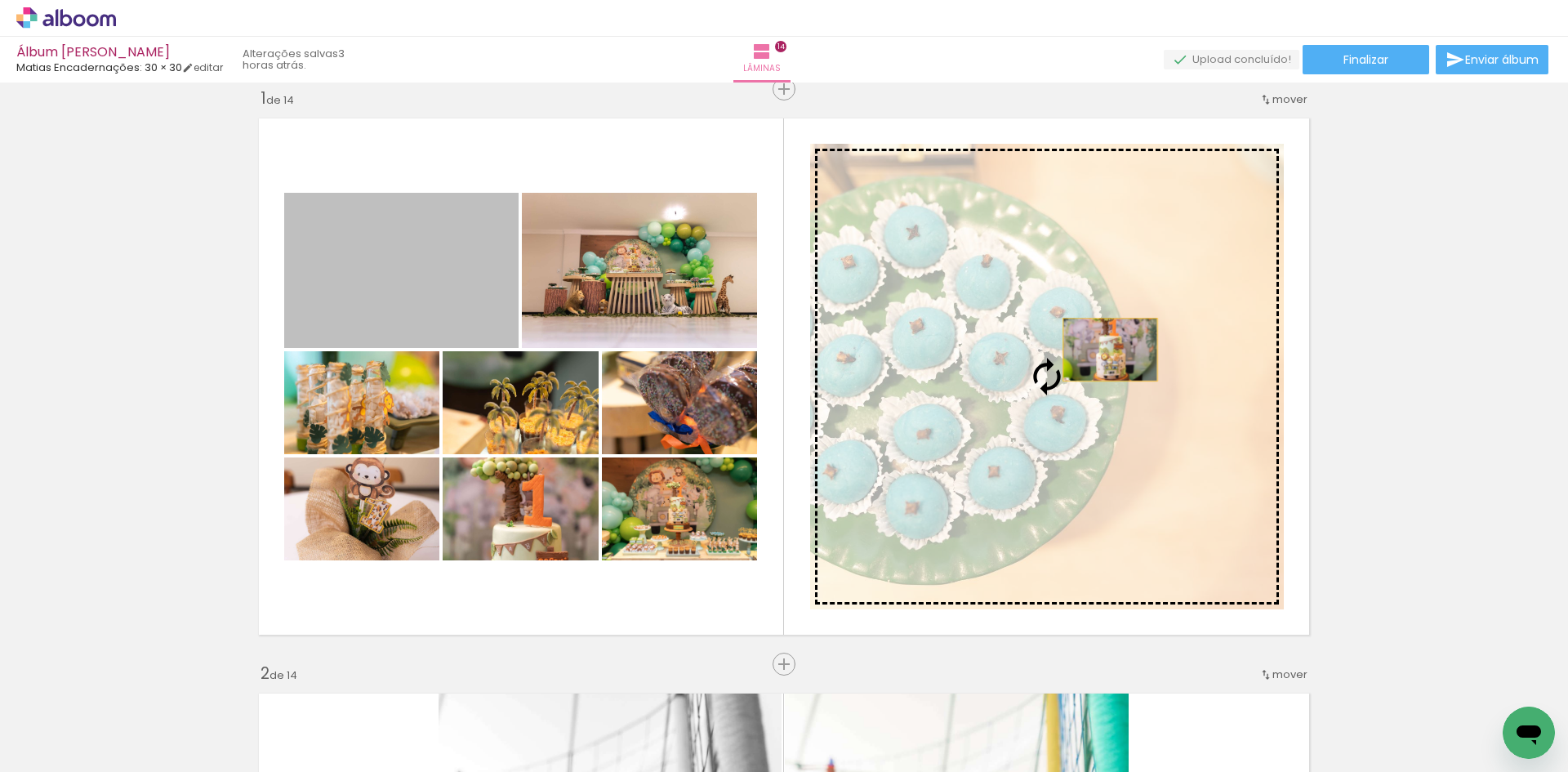
drag, startPoint x: 407, startPoint y: 269, endPoint x: 1104, endPoint y: 350, distance: 701.7
click at [0, 0] on slot at bounding box center [0, 0] width 0 height 0
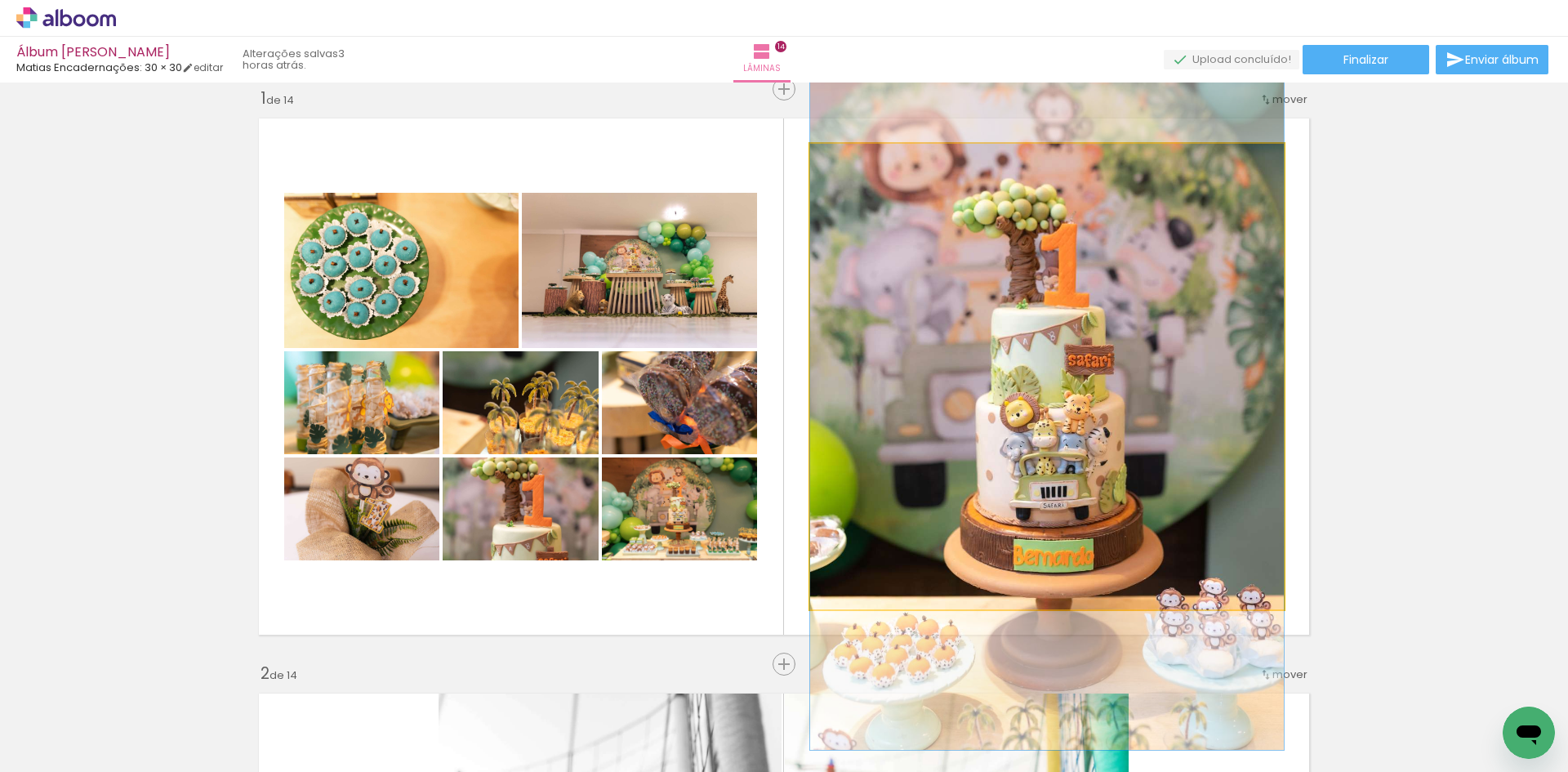
drag, startPoint x: 1076, startPoint y: 366, endPoint x: 1078, endPoint y: 379, distance: 13.2
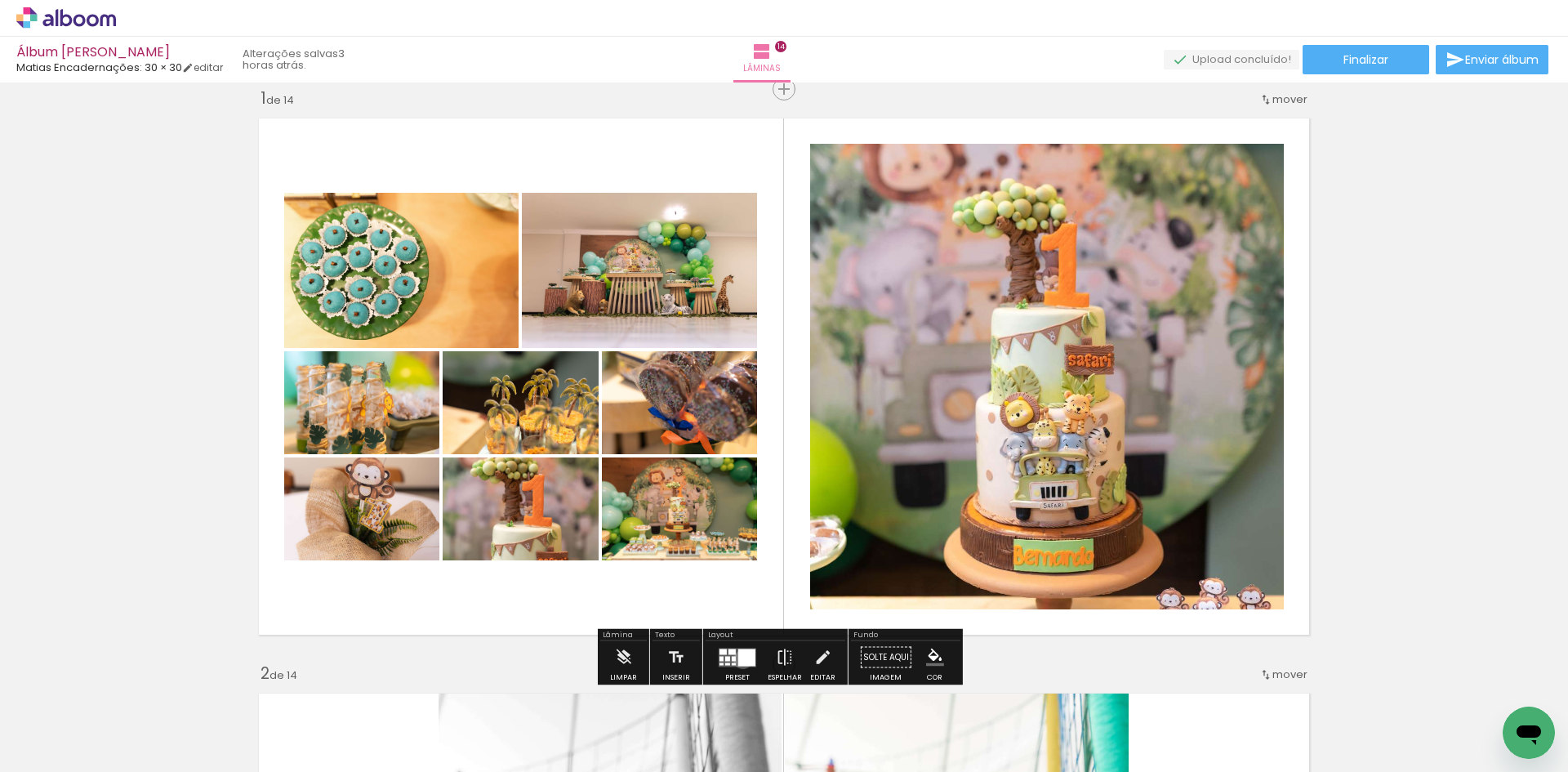
click at [739, 659] on div at bounding box center [748, 657] width 18 height 18
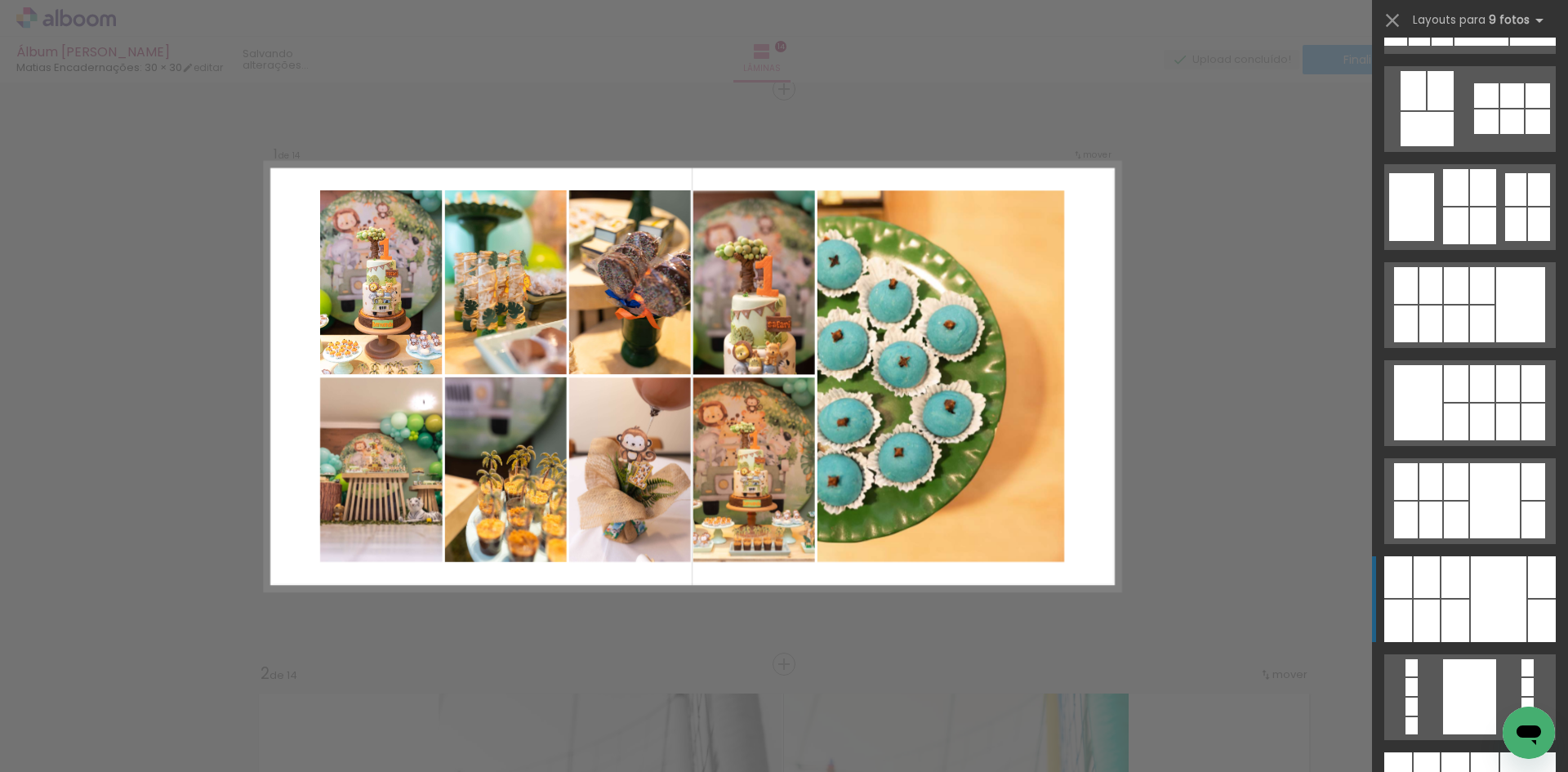
scroll to position [0, 0]
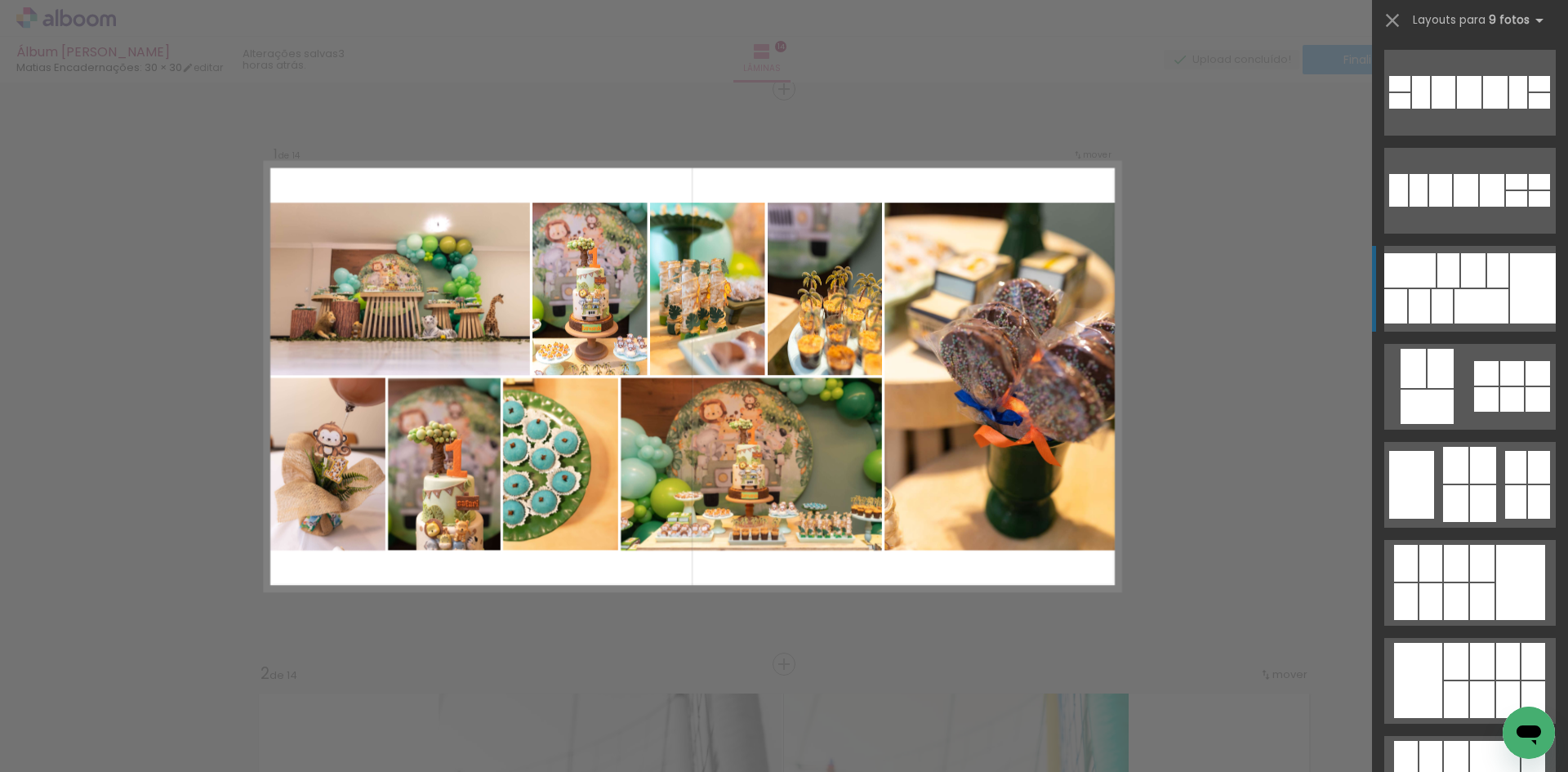
click at [1522, 293] on div at bounding box center [1533, 288] width 46 height 70
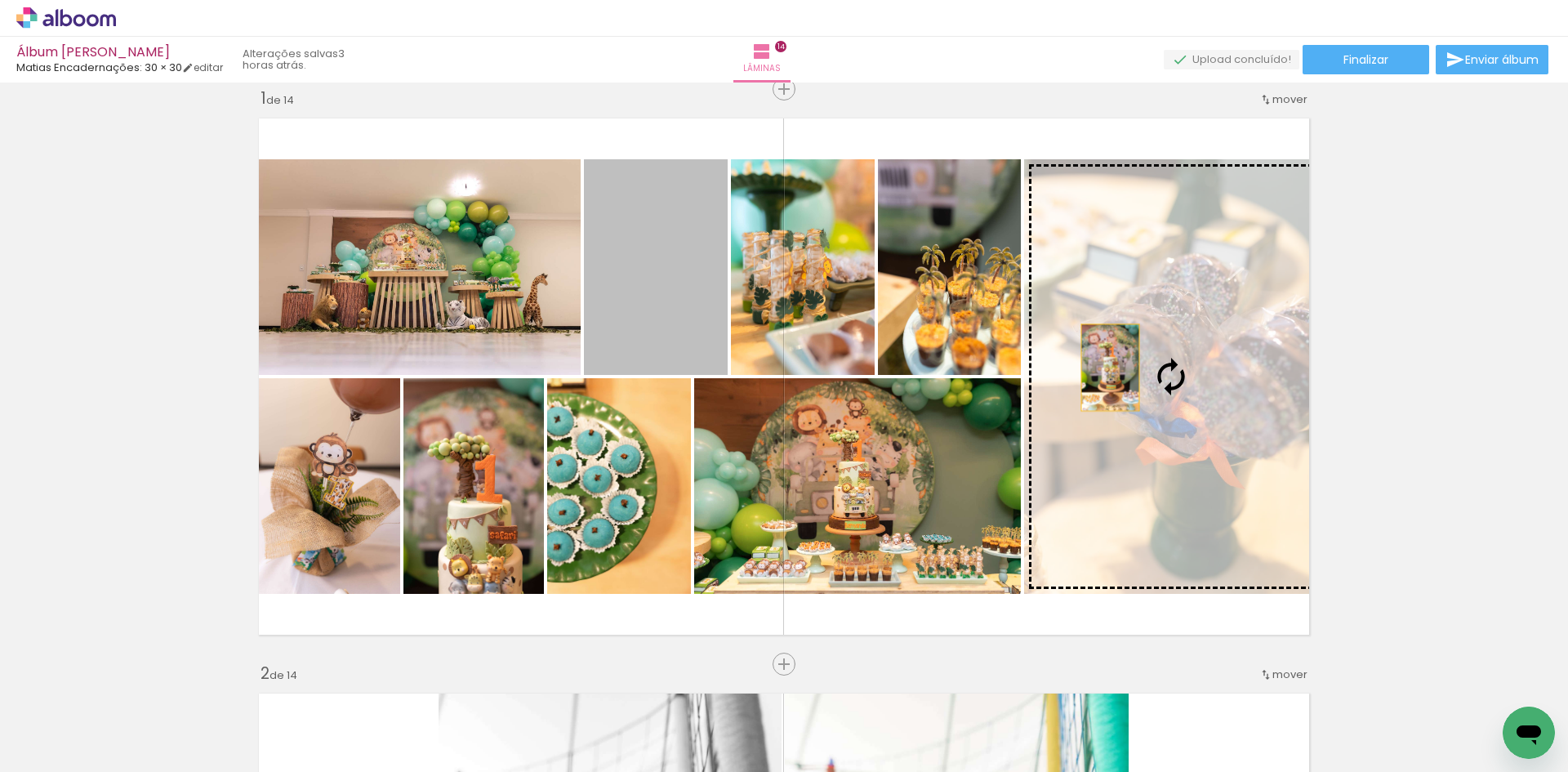
drag, startPoint x: 654, startPoint y: 284, endPoint x: 1124, endPoint y: 372, distance: 478.2
click at [0, 0] on slot at bounding box center [0, 0] width 0 height 0
